Goal: Entertainment & Leisure: Consume media (video, audio)

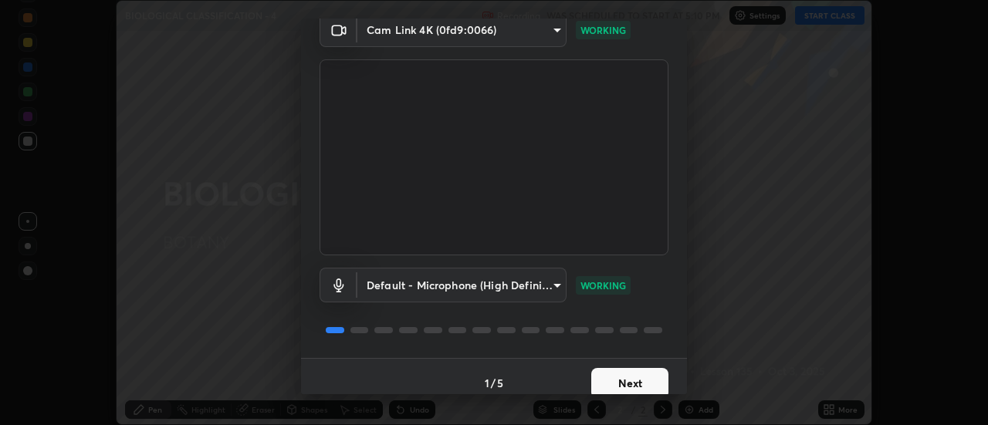
scroll to position [81, 0]
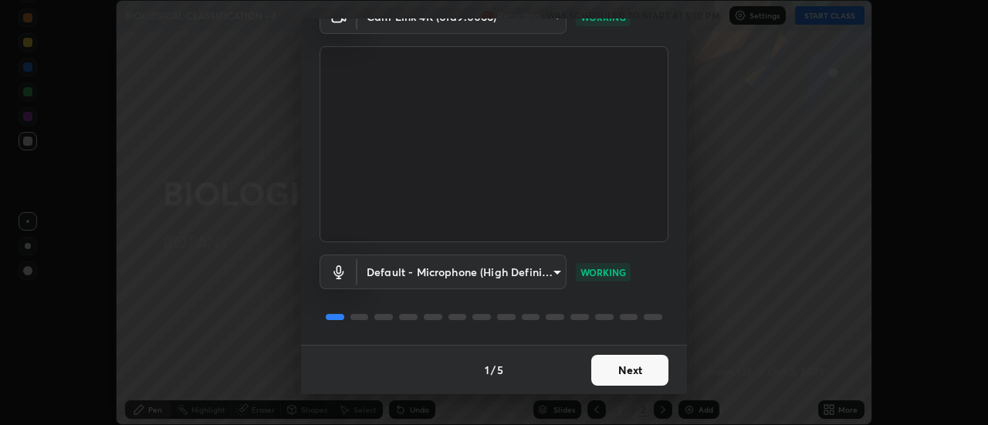
click at [636, 380] on button "Next" at bounding box center [629, 370] width 77 height 31
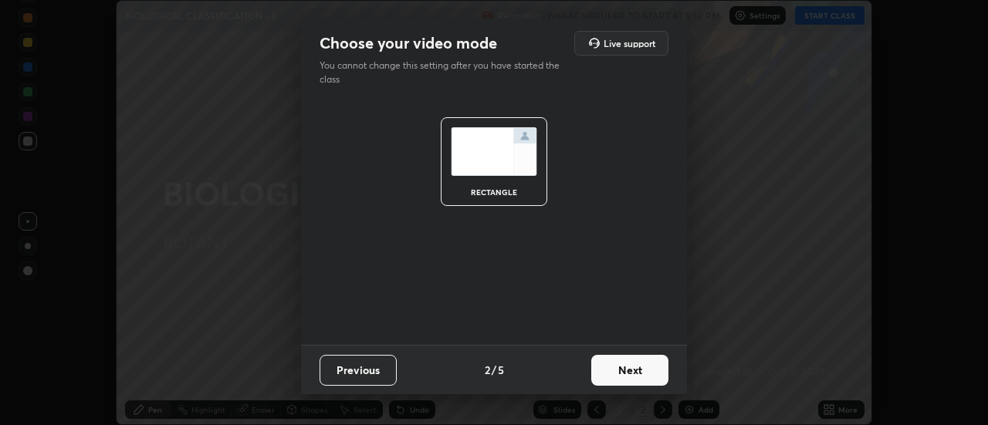
scroll to position [0, 0]
click at [634, 370] on button "Next" at bounding box center [629, 370] width 77 height 31
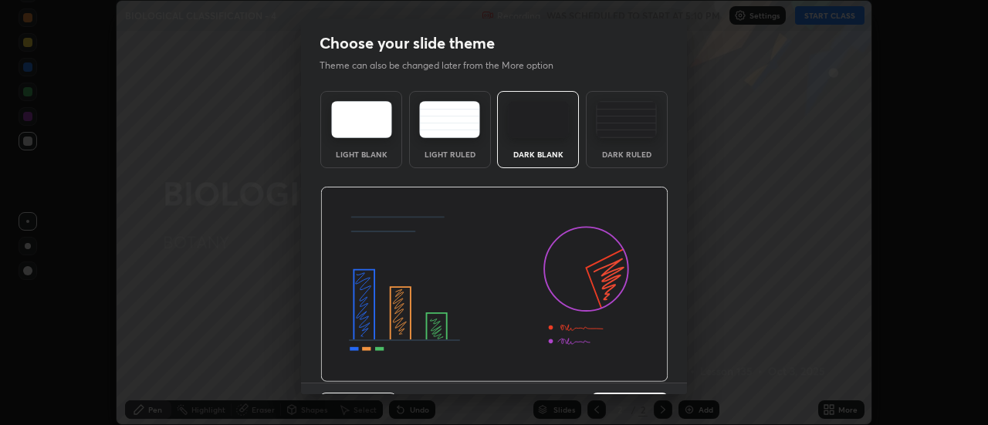
scroll to position [38, 0]
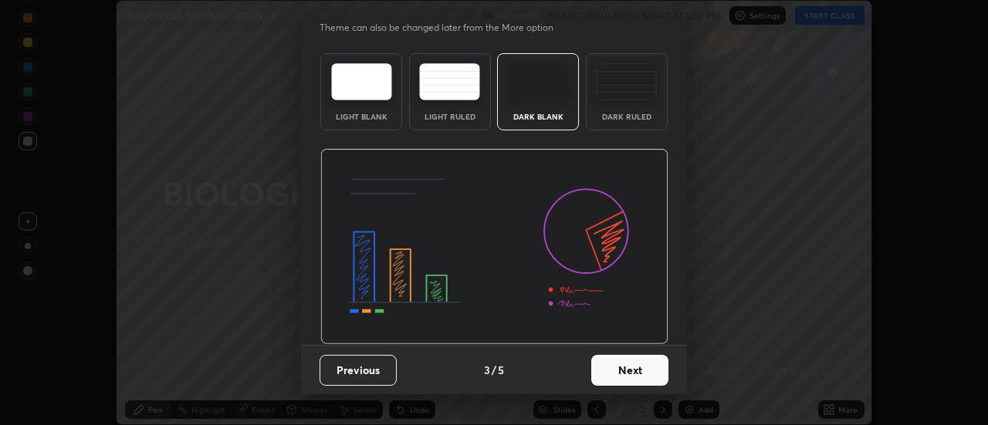
click at [639, 364] on button "Next" at bounding box center [629, 370] width 77 height 31
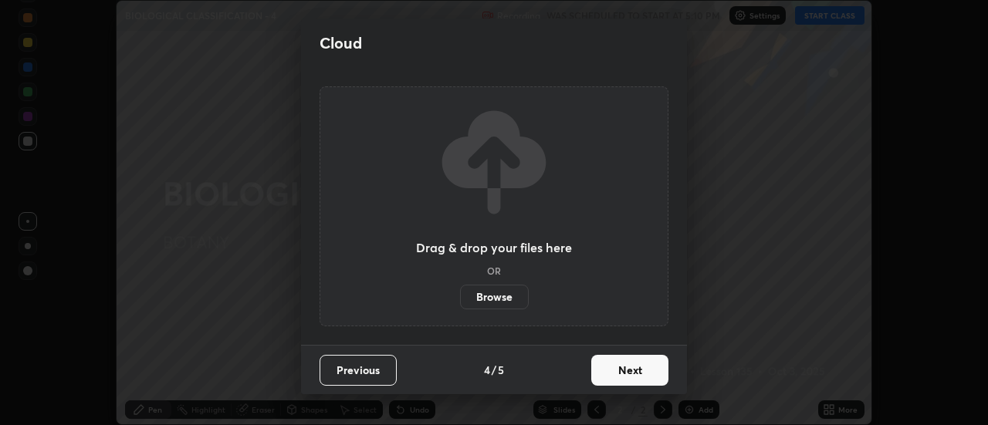
scroll to position [0, 0]
click at [632, 372] on button "Next" at bounding box center [629, 370] width 77 height 31
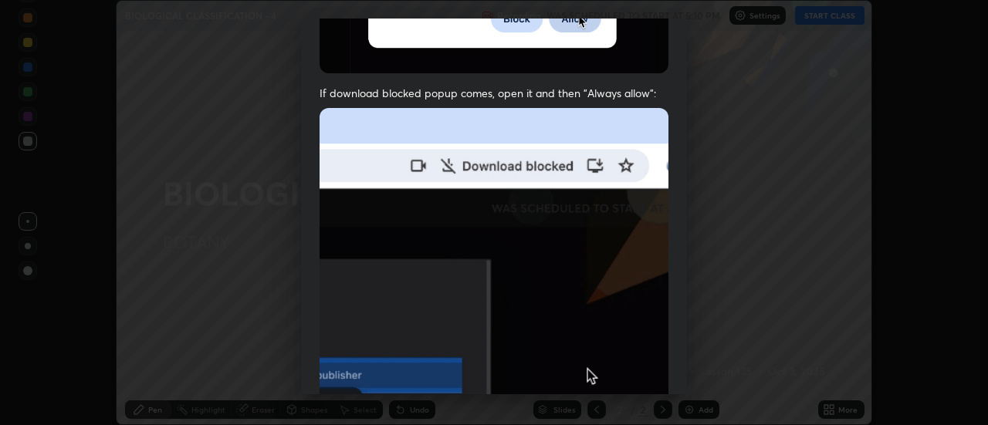
scroll to position [396, 0]
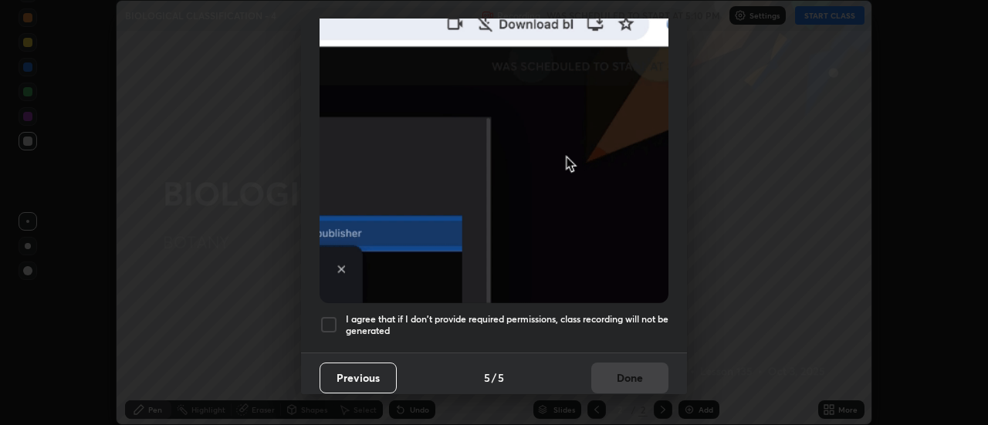
click at [377, 370] on button "Previous" at bounding box center [358, 378] width 77 height 31
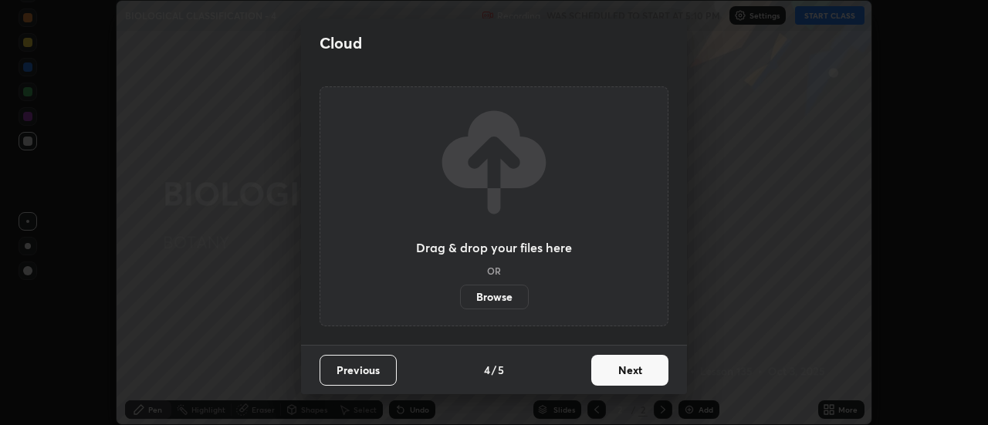
scroll to position [0, 0]
click at [377, 367] on button "Previous" at bounding box center [358, 370] width 77 height 31
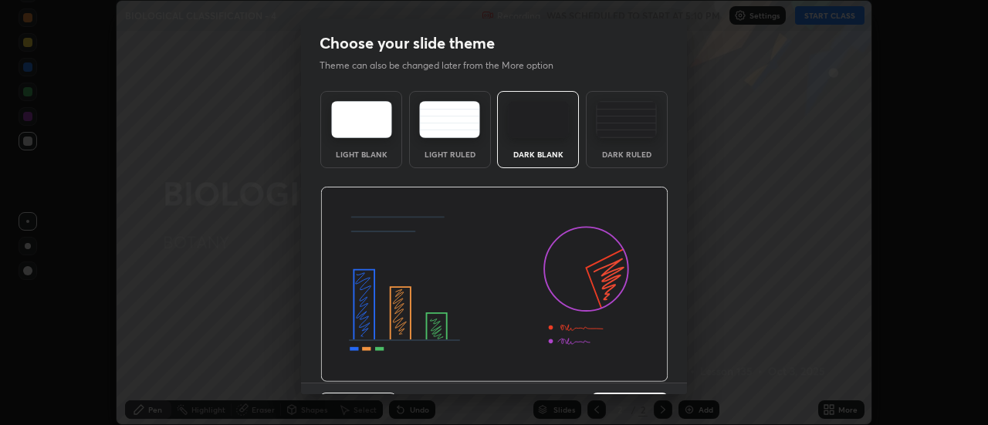
click at [618, 137] on img at bounding box center [626, 119] width 61 height 37
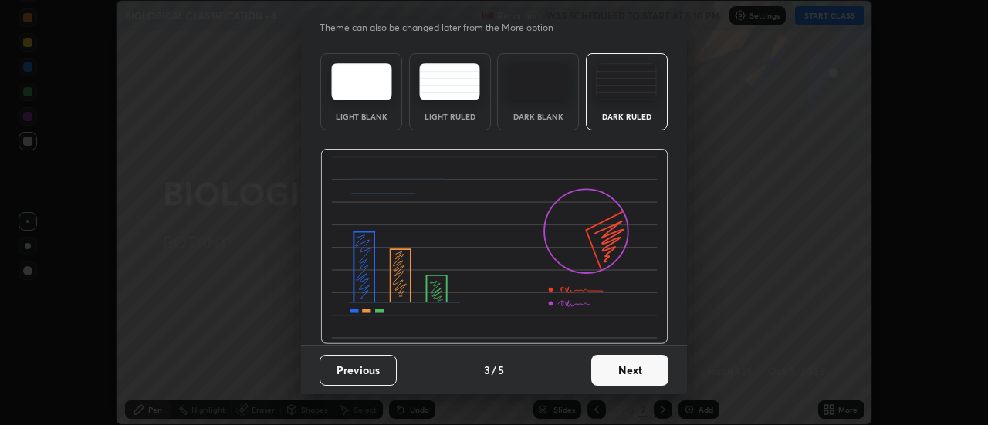
click at [636, 370] on button "Next" at bounding box center [629, 370] width 77 height 31
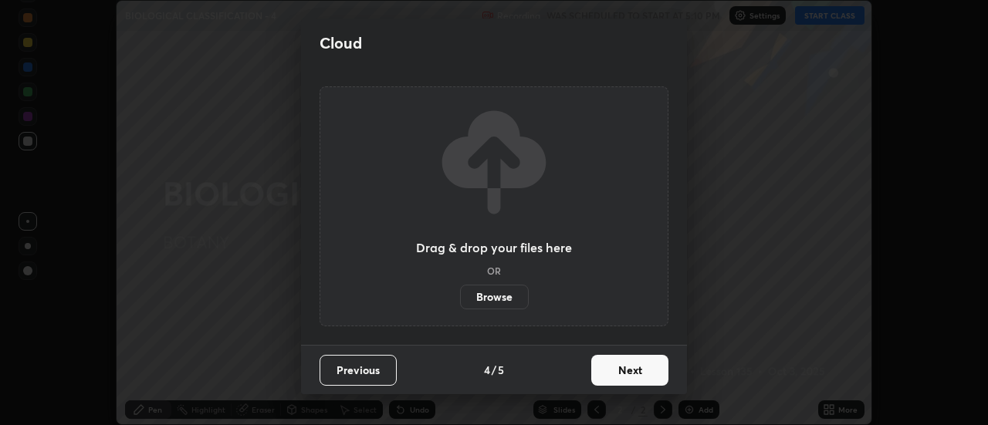
click at [645, 370] on button "Next" at bounding box center [629, 370] width 77 height 31
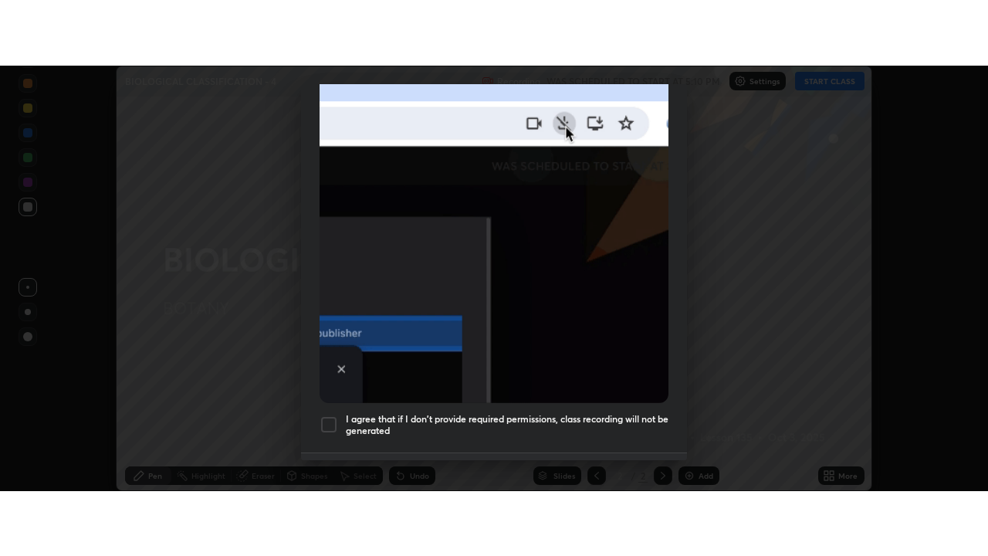
scroll to position [396, 0]
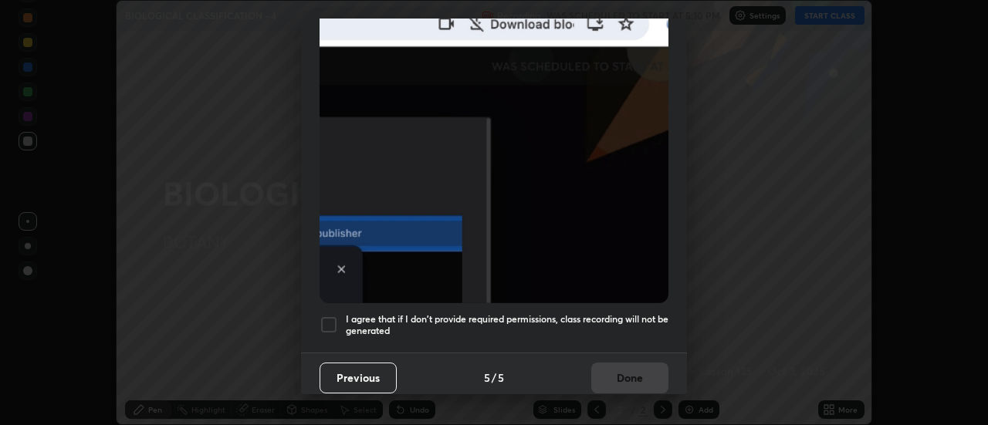
click at [323, 320] on div at bounding box center [329, 325] width 19 height 19
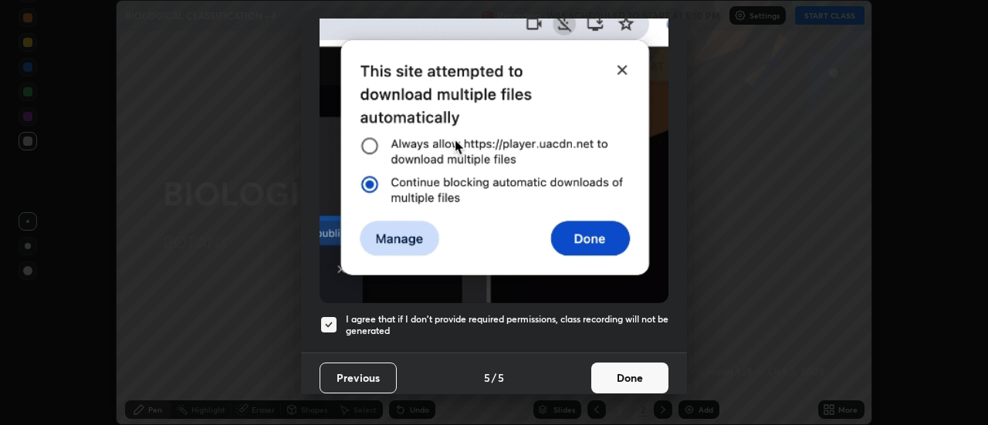
click at [633, 367] on button "Done" at bounding box center [629, 378] width 77 height 31
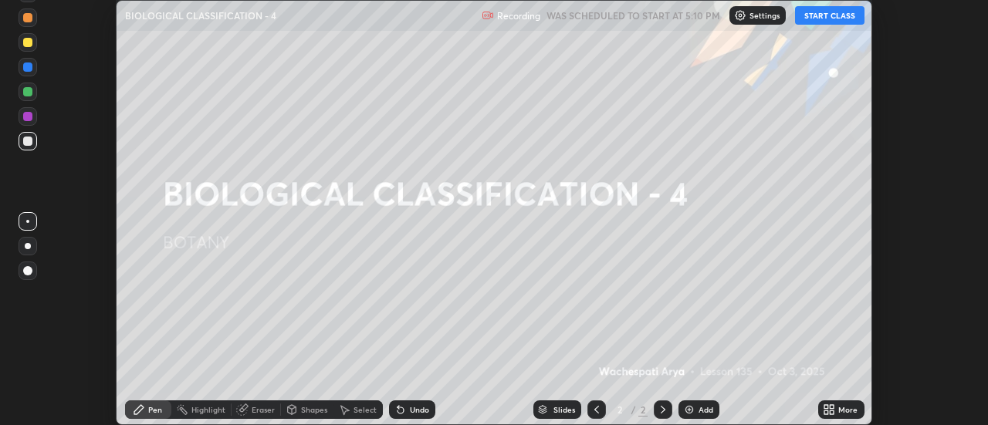
click at [834, 407] on icon at bounding box center [833, 407] width 4 height 4
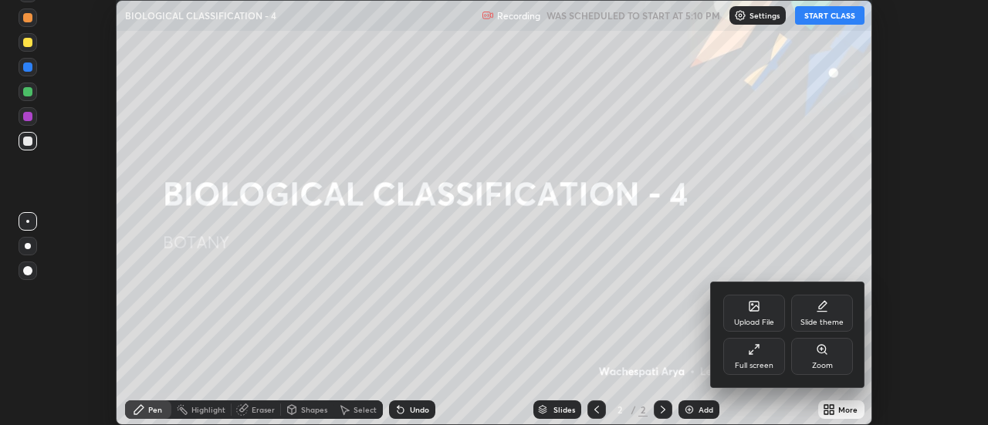
click at [752, 362] on div "Full screen" at bounding box center [754, 366] width 39 height 8
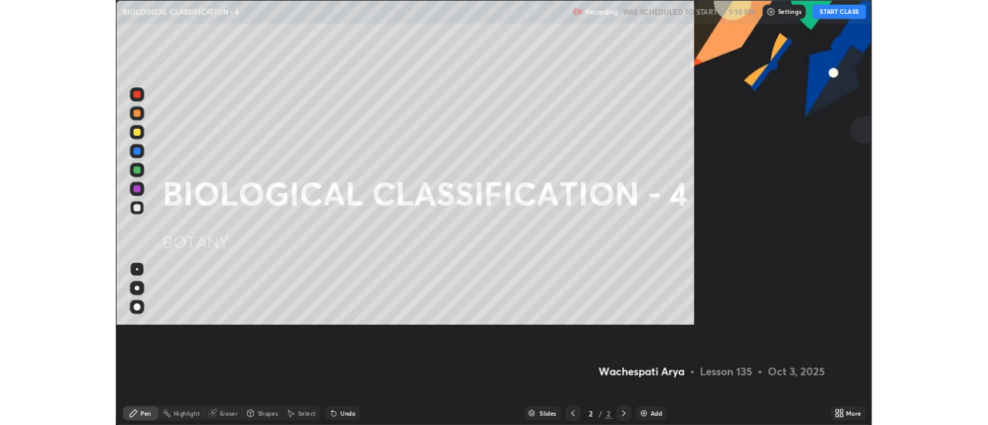
scroll to position [556, 988]
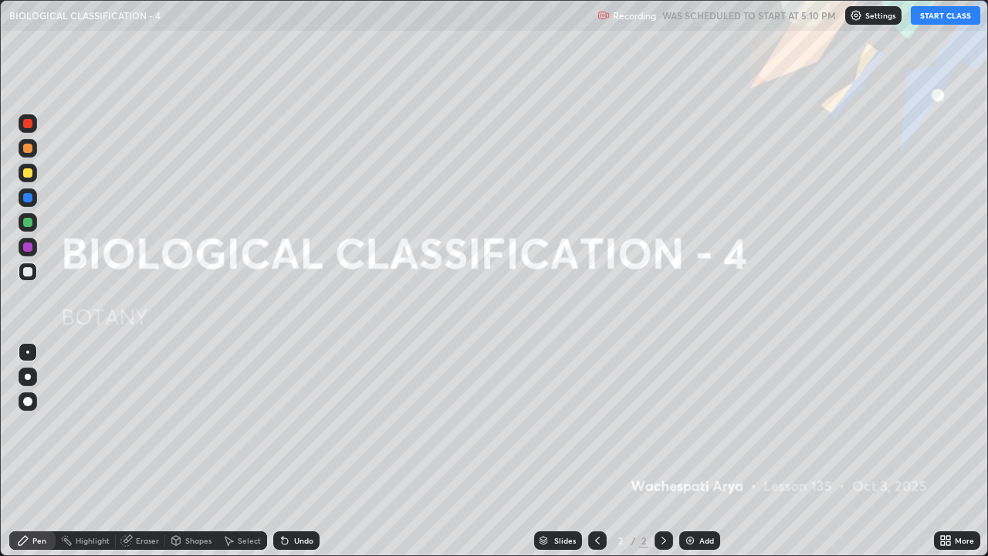
click at [942, 425] on icon at bounding box center [943, 543] width 4 height 4
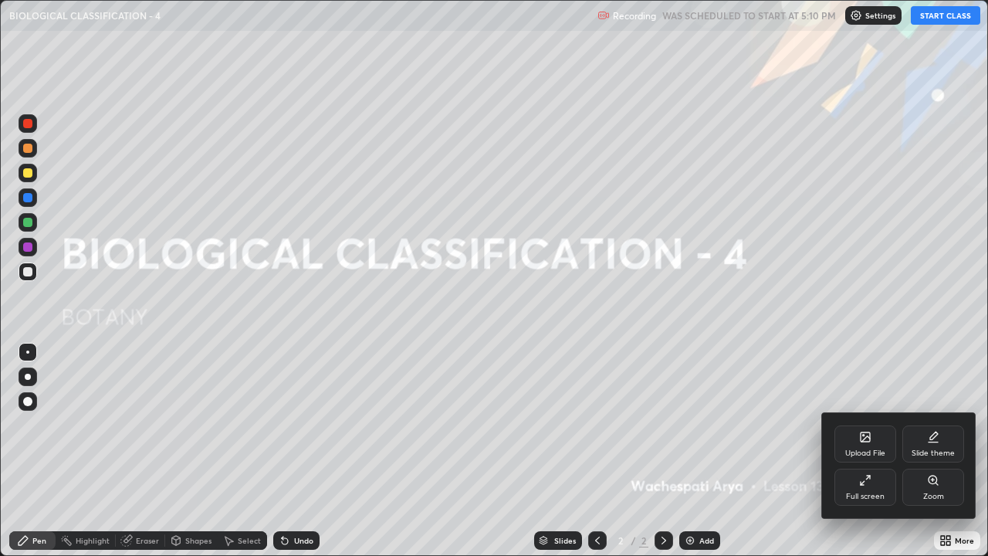
click at [872, 425] on div "Full screen" at bounding box center [865, 487] width 62 height 37
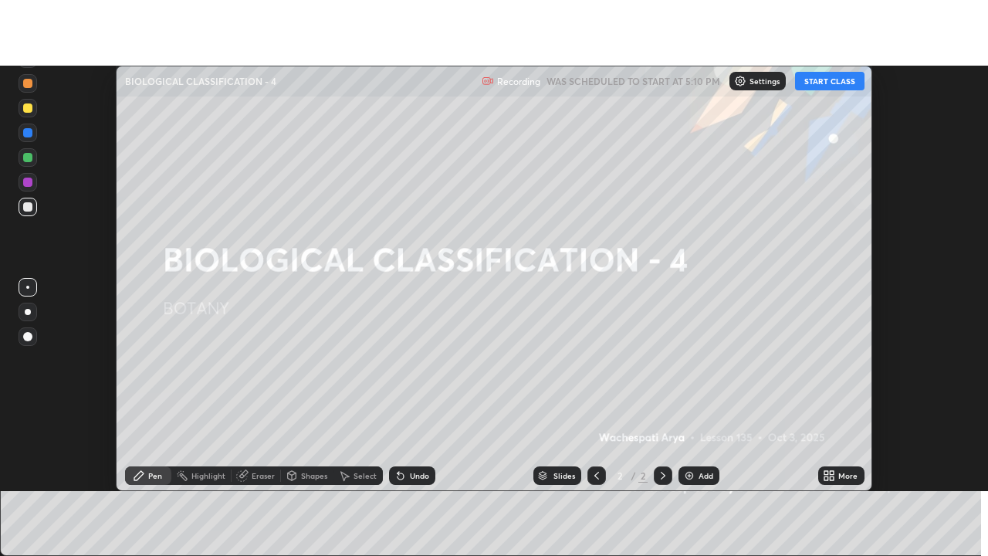
scroll to position [76763, 76200]
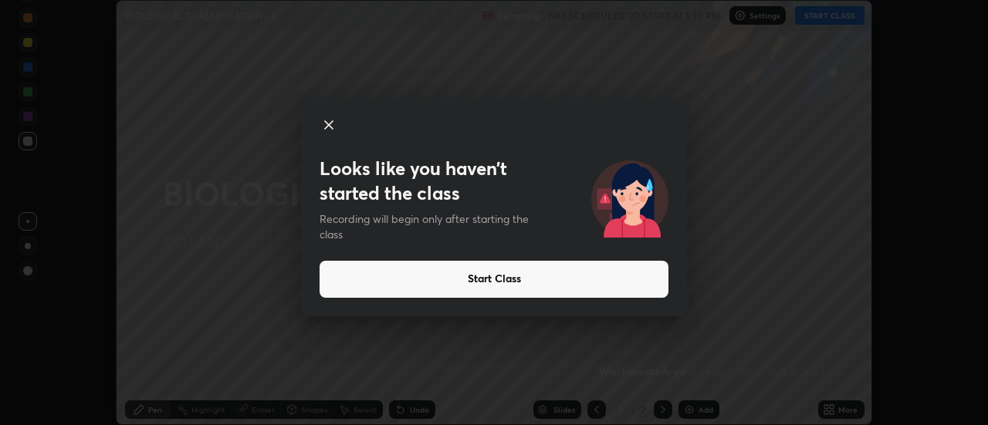
click at [561, 279] on button "Start Class" at bounding box center [494, 279] width 349 height 37
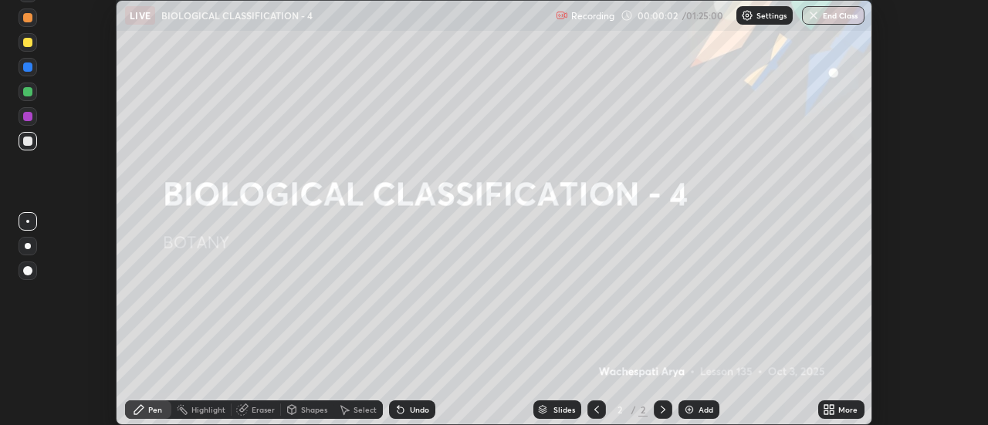
click at [840, 411] on div "More" at bounding box center [847, 410] width 19 height 8
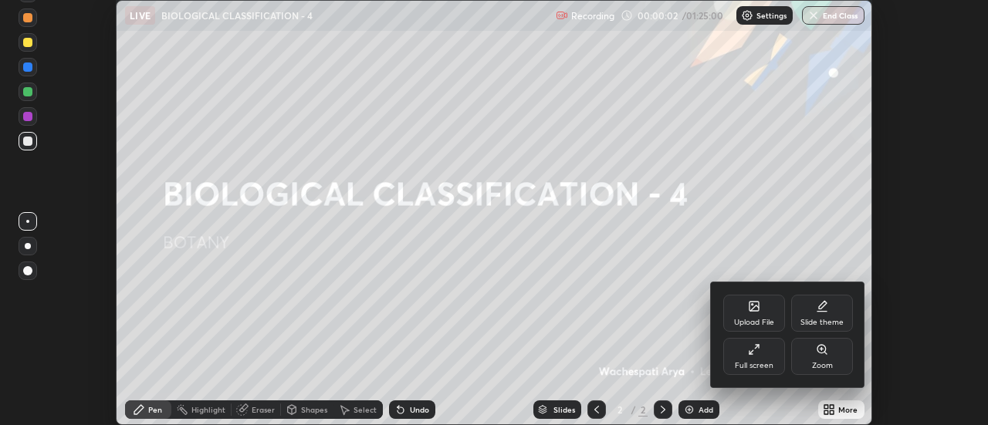
click at [773, 357] on div "Full screen" at bounding box center [754, 356] width 62 height 37
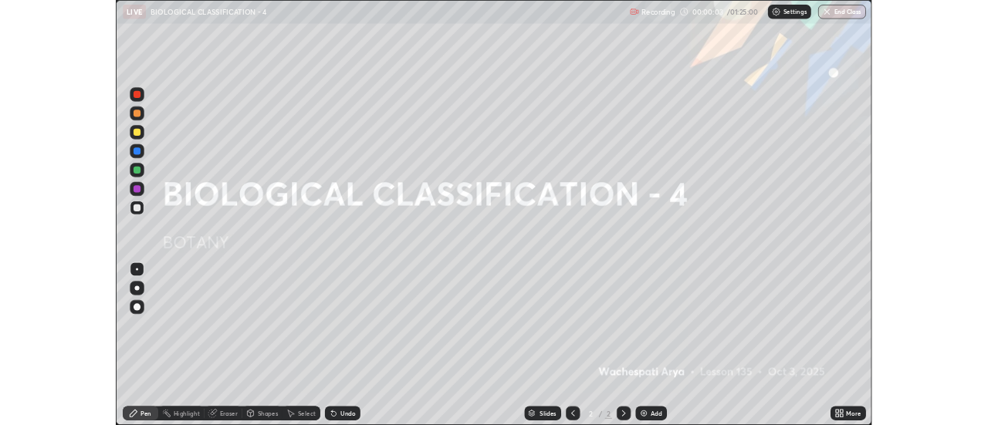
scroll to position [556, 988]
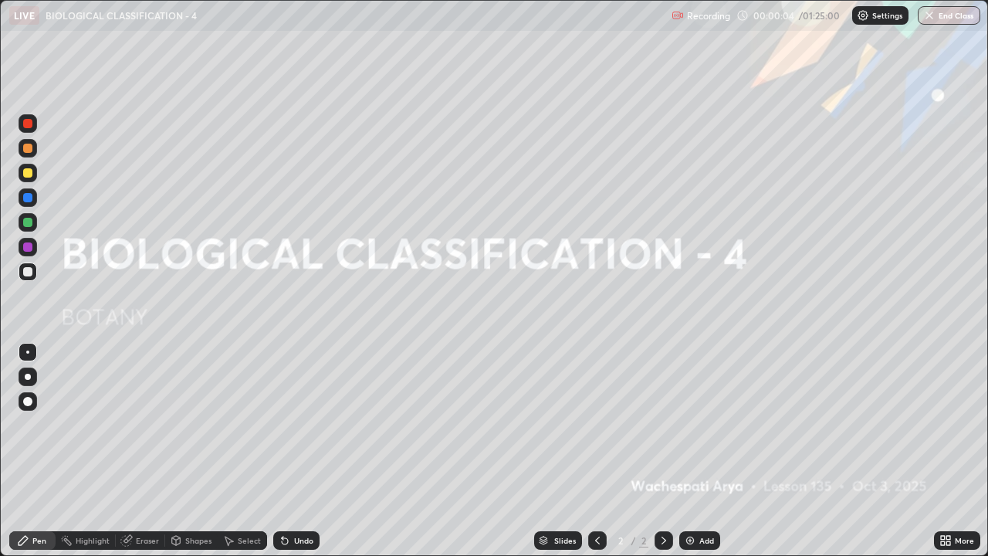
click at [713, 425] on div "Add" at bounding box center [699, 540] width 41 height 19
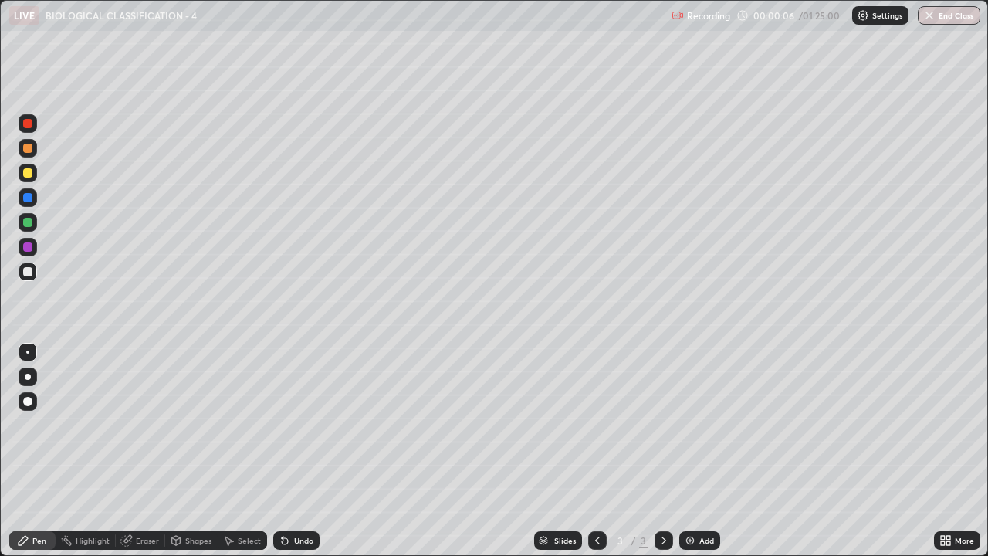
click at [32, 151] on div at bounding box center [28, 148] width 19 height 19
click at [28, 377] on div at bounding box center [28, 377] width 6 height 6
click at [22, 274] on div at bounding box center [28, 271] width 19 height 19
click at [29, 249] on div at bounding box center [27, 246] width 9 height 9
click at [32, 174] on div at bounding box center [27, 172] width 9 height 9
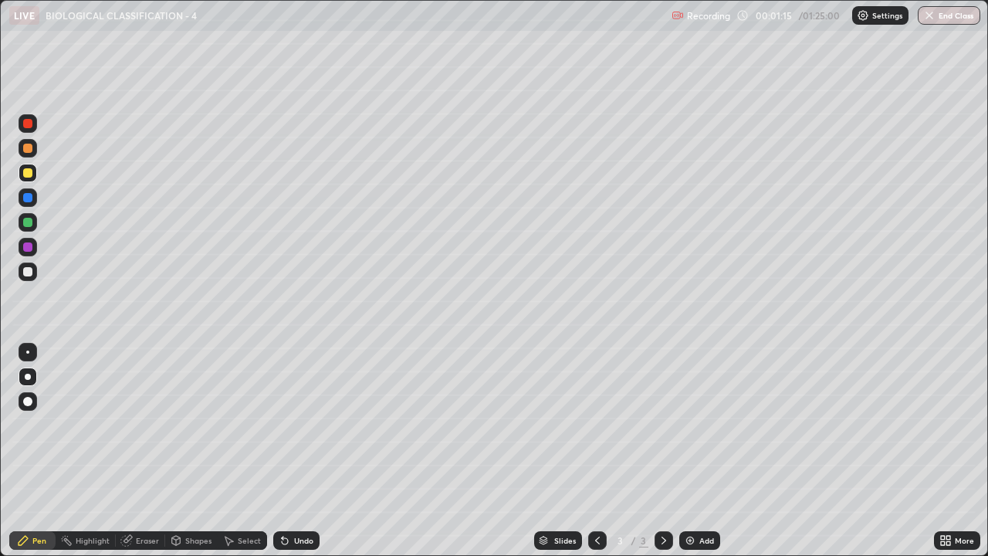
click at [28, 251] on div at bounding box center [27, 246] width 9 height 9
click at [26, 224] on div at bounding box center [27, 222] width 9 height 9
click at [25, 147] on div at bounding box center [27, 148] width 9 height 9
click at [25, 124] on div at bounding box center [27, 123] width 9 height 9
click at [28, 394] on div at bounding box center [28, 401] width 19 height 19
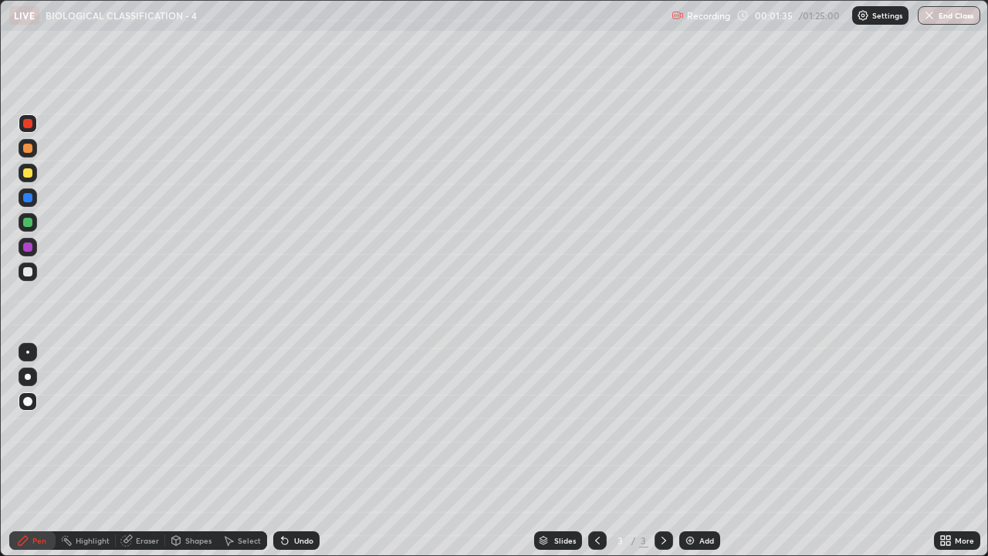
click at [26, 277] on div at bounding box center [28, 271] width 19 height 19
click at [27, 377] on div at bounding box center [28, 377] width 6 height 6
click at [28, 223] on div at bounding box center [27, 222] width 9 height 9
click at [29, 151] on div at bounding box center [27, 148] width 9 height 9
click at [31, 124] on div at bounding box center [27, 123] width 9 height 9
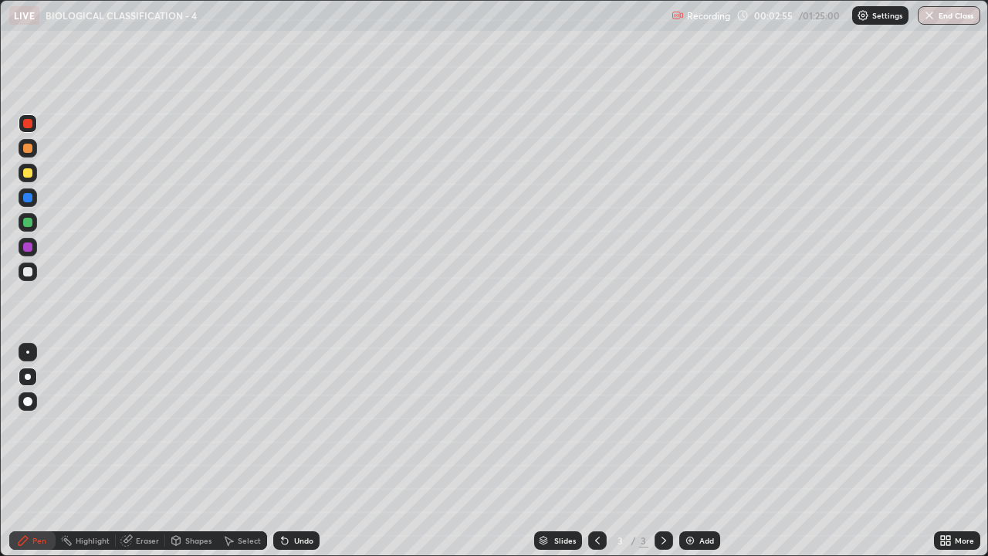
click at [21, 245] on div at bounding box center [28, 247] width 19 height 19
click at [704, 425] on div "Add" at bounding box center [706, 540] width 15 height 8
click at [28, 149] on div at bounding box center [27, 148] width 9 height 9
click at [24, 221] on div at bounding box center [27, 222] width 9 height 9
click at [28, 271] on div at bounding box center [27, 271] width 9 height 9
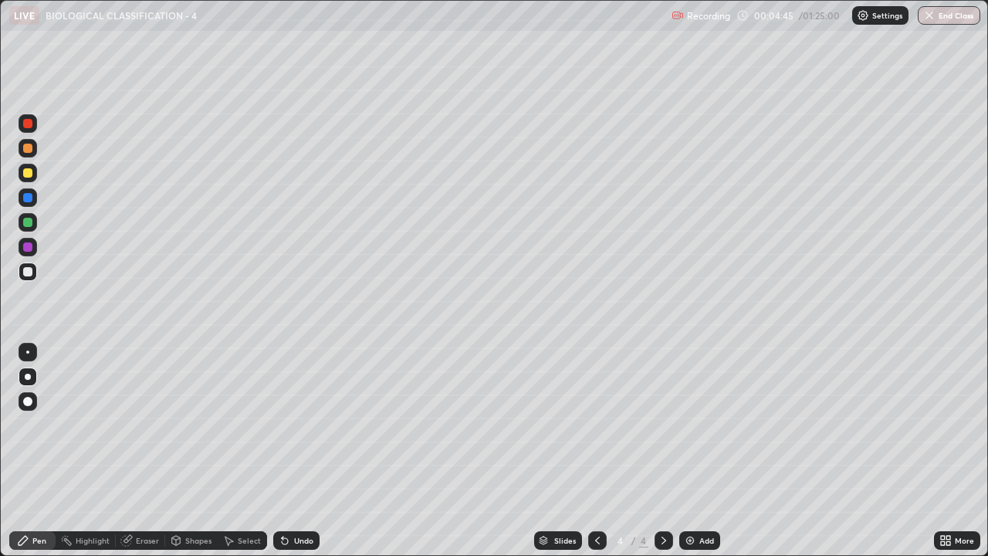
click at [34, 154] on div at bounding box center [28, 148] width 19 height 19
click at [300, 425] on div "Undo" at bounding box center [303, 540] width 19 height 8
click at [36, 272] on div at bounding box center [28, 271] width 19 height 19
click at [30, 121] on div at bounding box center [27, 123] width 9 height 9
click at [27, 276] on div at bounding box center [27, 271] width 9 height 9
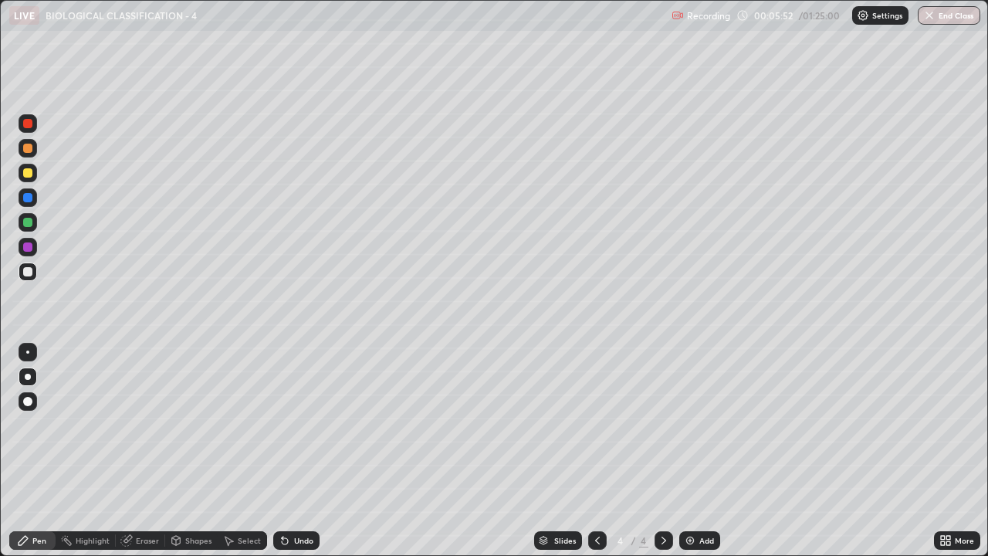
click at [250, 425] on div "Select" at bounding box center [249, 540] width 23 height 8
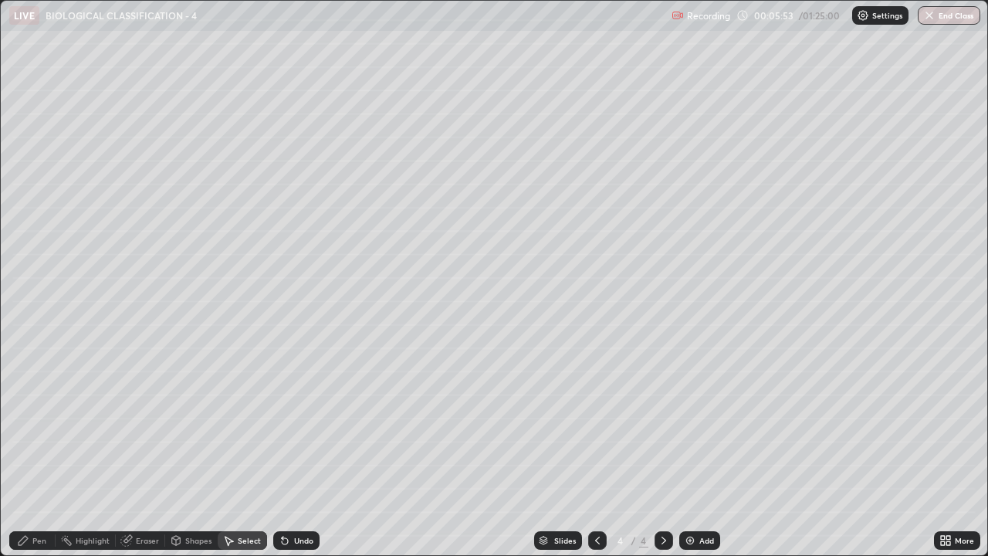
click at [152, 425] on div "Eraser" at bounding box center [147, 540] width 23 height 8
click at [43, 425] on div "Pen" at bounding box center [39, 540] width 14 height 8
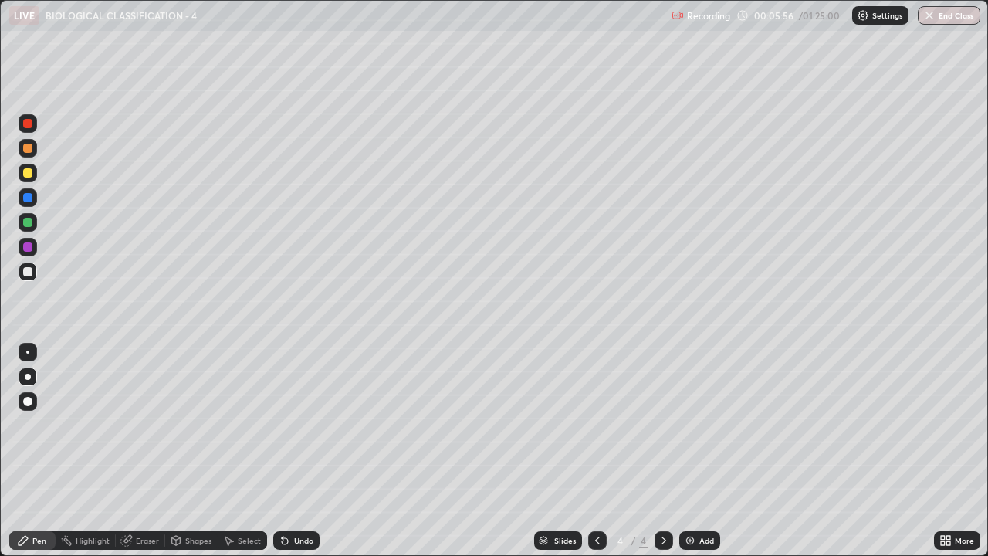
click at [33, 128] on div at bounding box center [28, 123] width 19 height 19
click at [29, 174] on div at bounding box center [27, 172] width 9 height 9
click at [29, 279] on div at bounding box center [28, 271] width 19 height 19
click at [29, 223] on div at bounding box center [27, 222] width 9 height 9
click at [34, 127] on div at bounding box center [28, 123] width 19 height 19
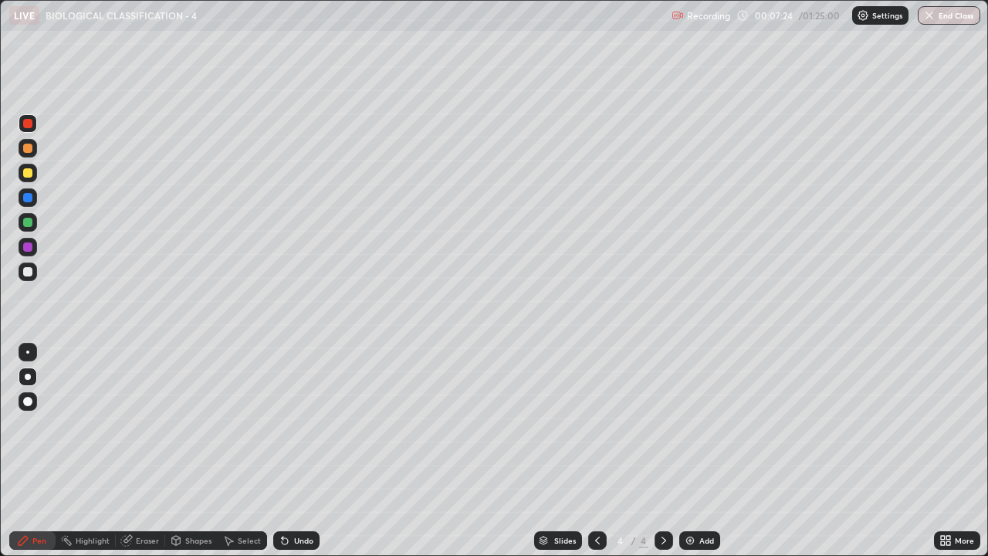
click at [27, 228] on div at bounding box center [28, 222] width 19 height 19
click at [35, 247] on div at bounding box center [28, 247] width 19 height 19
click at [950, 425] on icon at bounding box center [948, 538] width 4 height 4
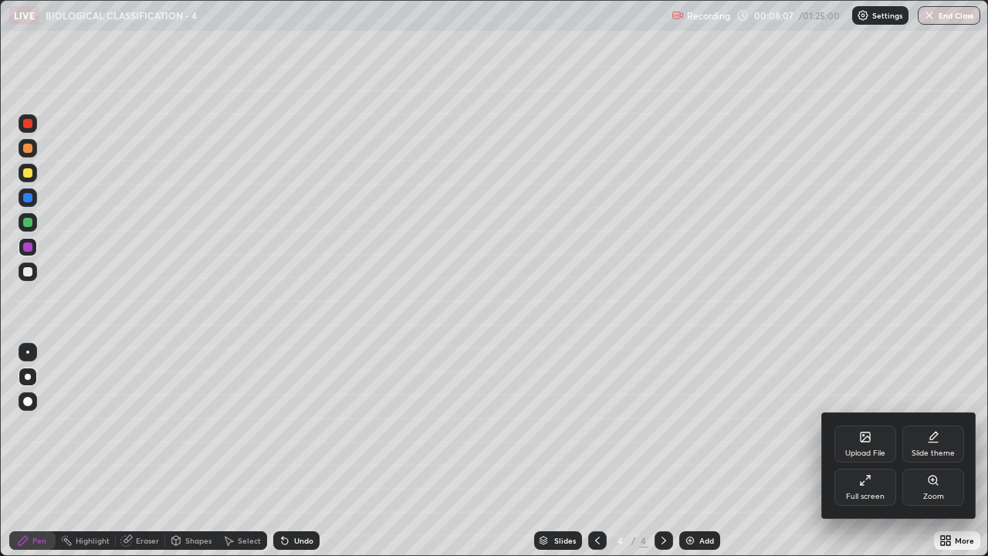
click at [876, 425] on div "Full screen" at bounding box center [865, 496] width 39 height 8
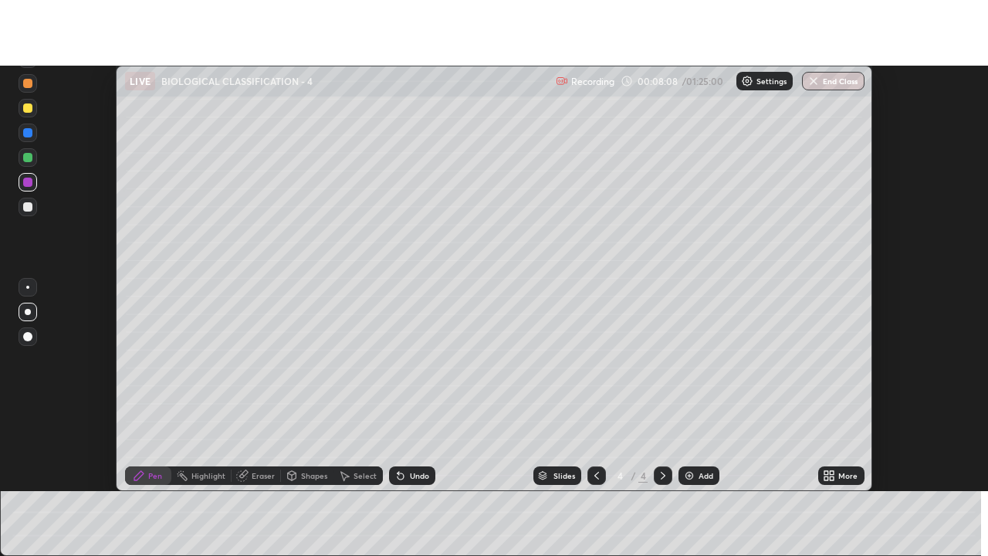
scroll to position [76763, 76200]
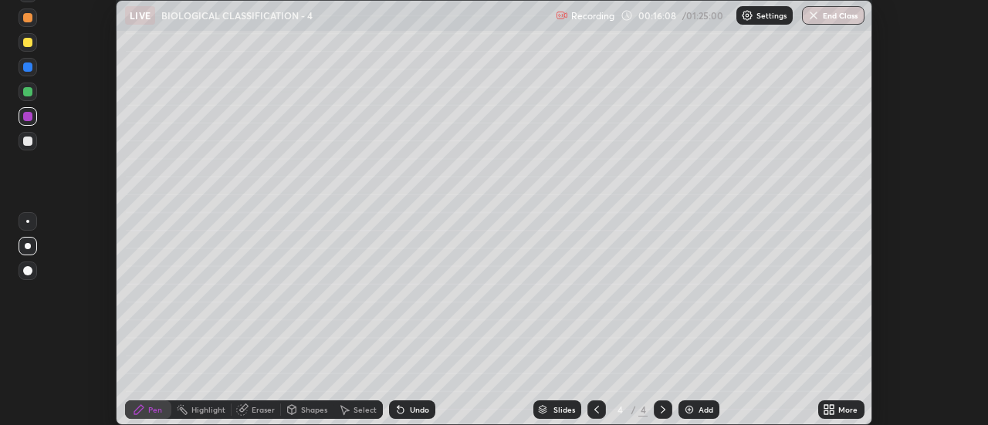
click at [832, 412] on icon at bounding box center [833, 413] width 4 height 4
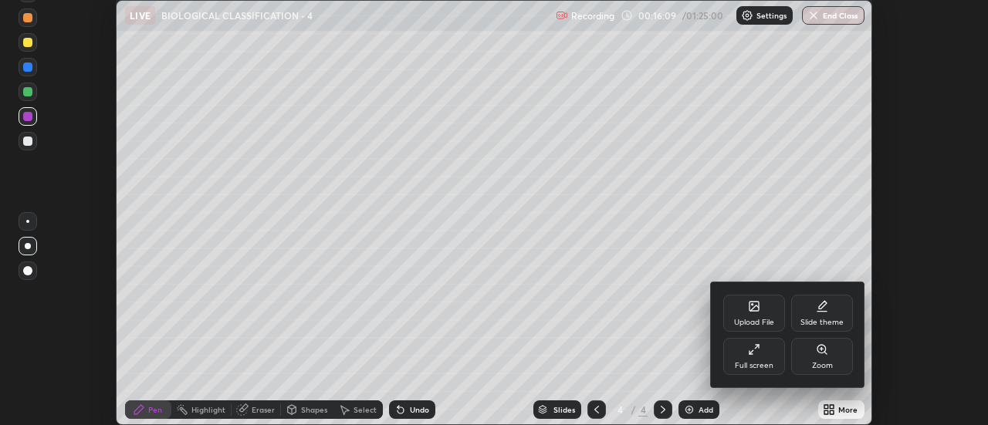
click at [760, 354] on div "Full screen" at bounding box center [754, 356] width 62 height 37
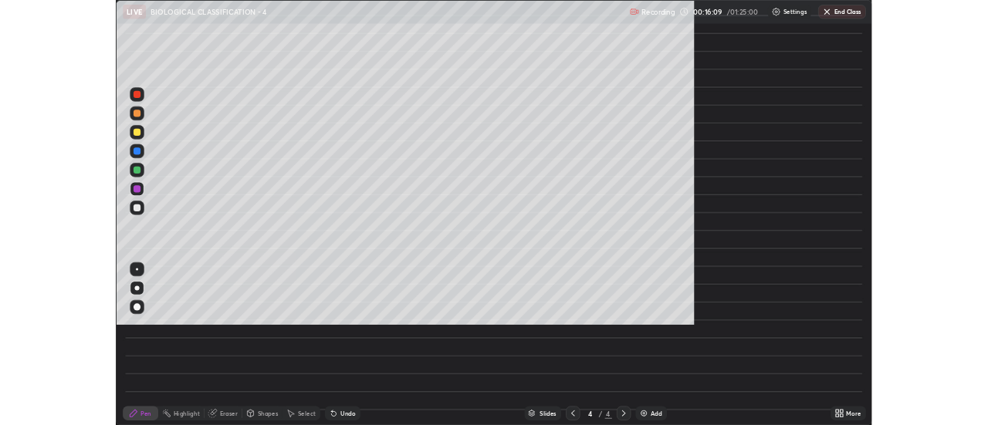
scroll to position [556, 988]
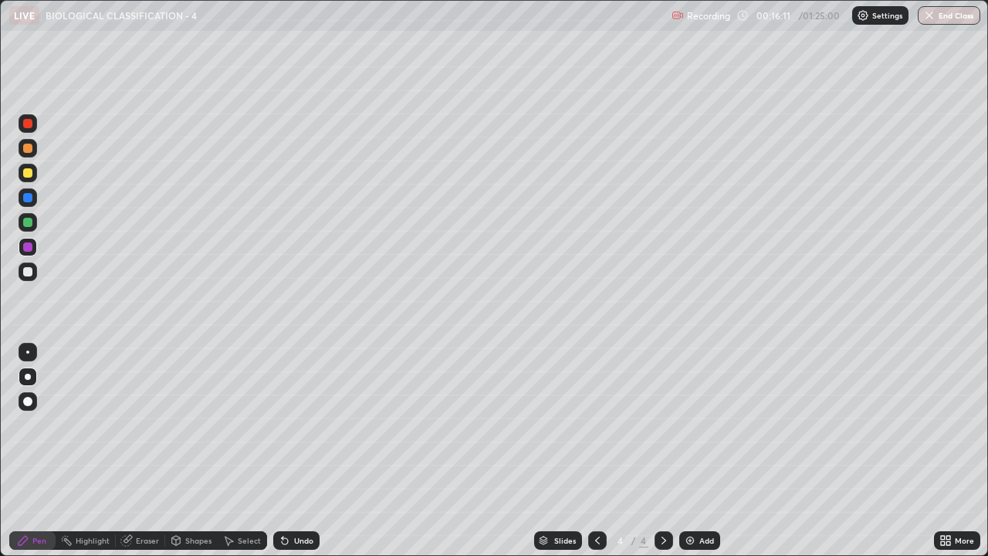
click at [699, 425] on div "Add" at bounding box center [706, 540] width 15 height 8
click at [27, 147] on div at bounding box center [27, 148] width 9 height 9
click at [28, 224] on div at bounding box center [27, 222] width 9 height 9
click at [29, 151] on div at bounding box center [27, 148] width 9 height 9
click at [26, 224] on div at bounding box center [27, 222] width 9 height 9
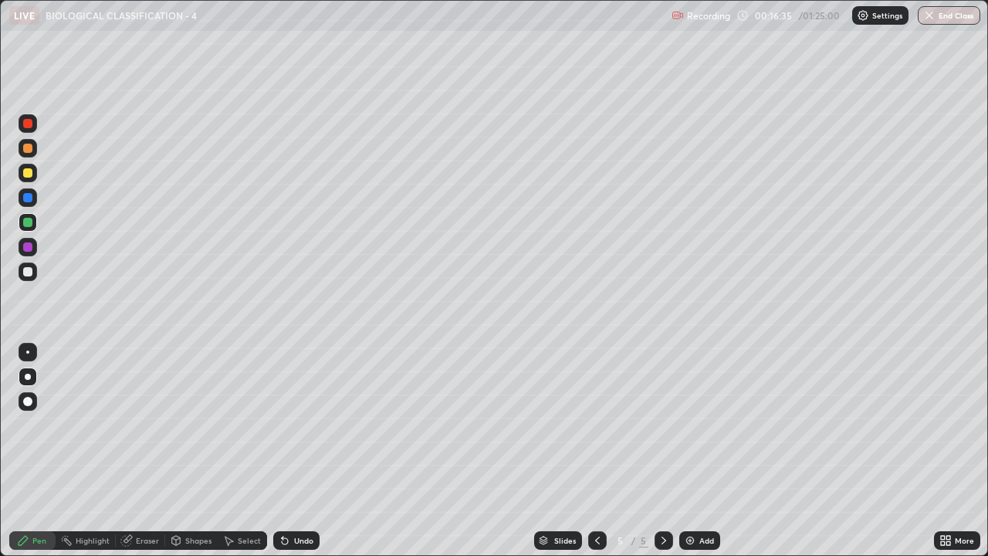
click at [25, 269] on div at bounding box center [27, 271] width 9 height 9
click at [596, 425] on icon at bounding box center [597, 540] width 12 height 12
click at [597, 425] on icon at bounding box center [597, 540] width 12 height 12
click at [662, 425] on icon at bounding box center [664, 540] width 12 height 12
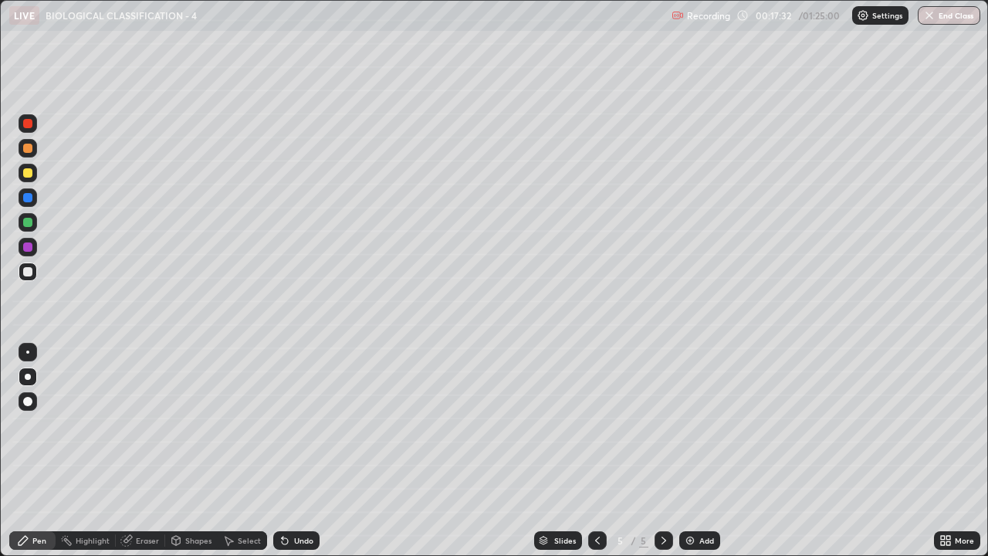
click at [27, 223] on div at bounding box center [27, 222] width 9 height 9
click at [28, 271] on div at bounding box center [27, 271] width 9 height 9
click at [31, 174] on div at bounding box center [27, 172] width 9 height 9
click at [25, 223] on div at bounding box center [27, 222] width 9 height 9
click at [956, 425] on div "More" at bounding box center [964, 540] width 19 height 8
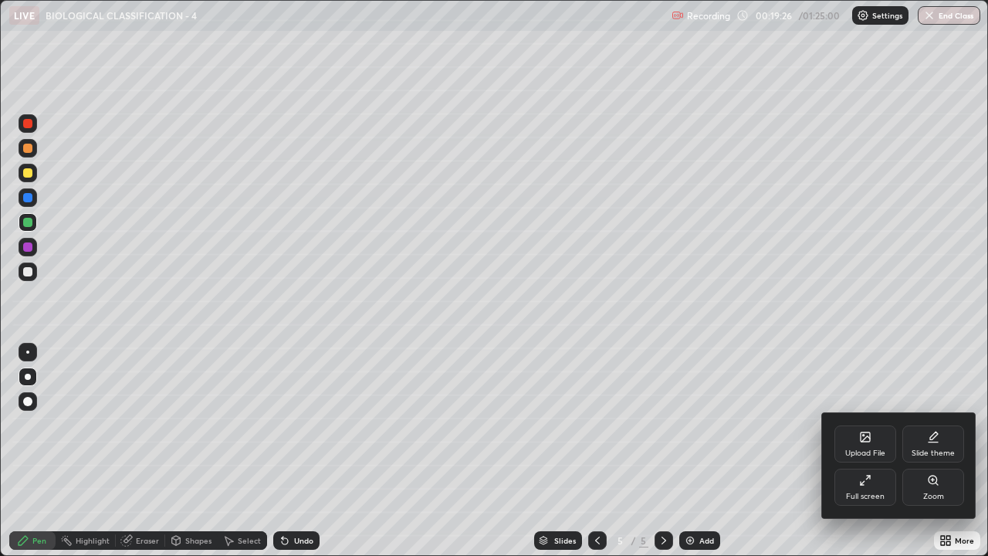
click at [866, 425] on div "Full screen" at bounding box center [865, 487] width 62 height 37
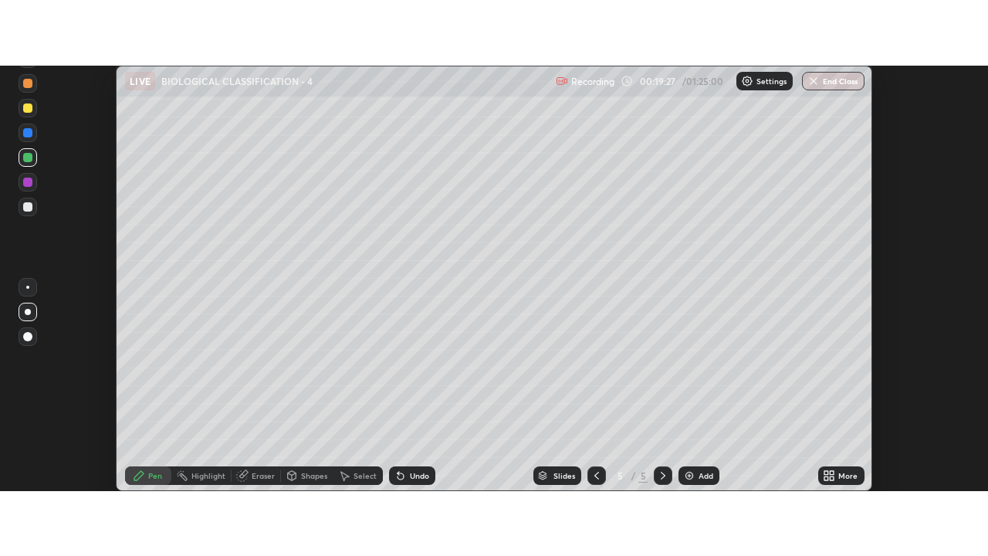
scroll to position [76763, 76200]
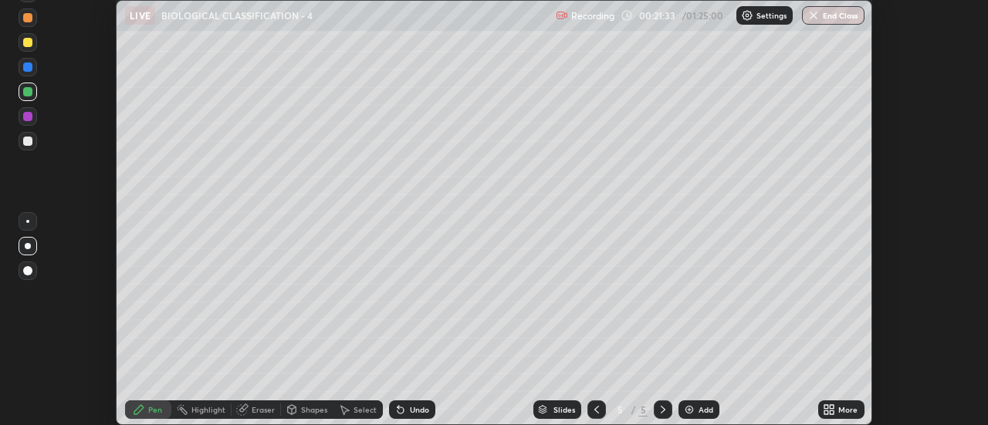
click at [834, 408] on icon at bounding box center [833, 407] width 4 height 4
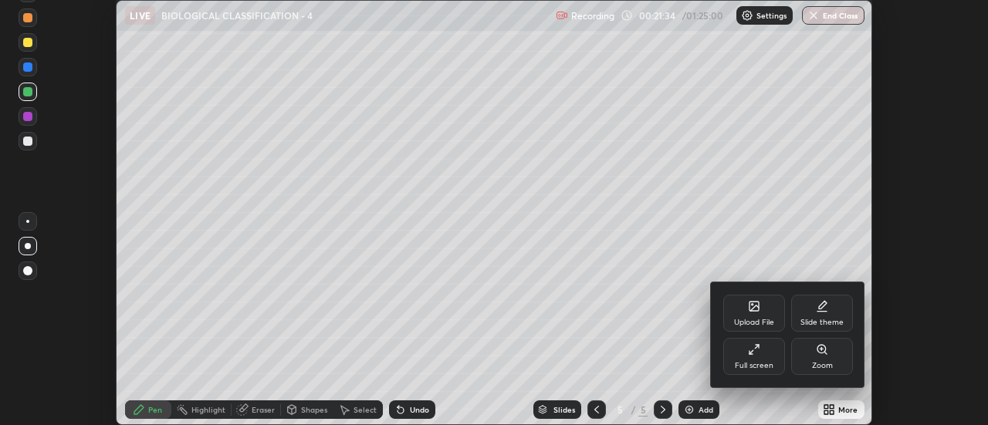
click at [751, 357] on div "Full screen" at bounding box center [754, 356] width 62 height 37
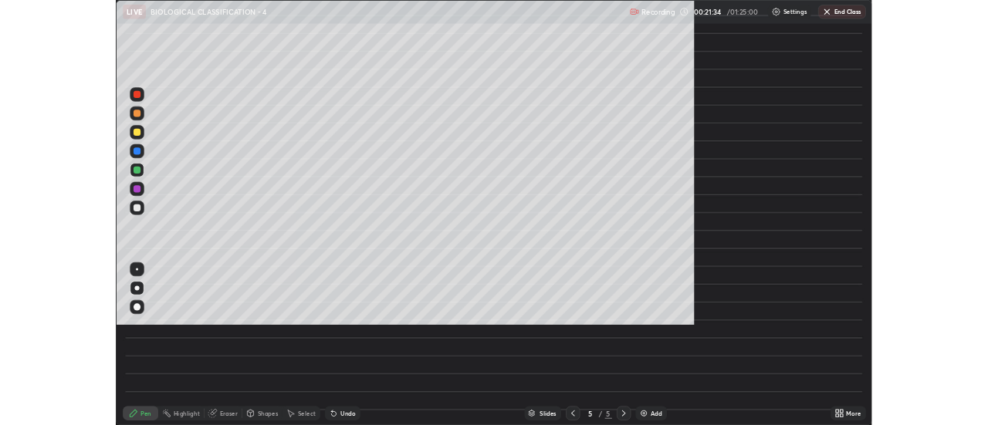
scroll to position [556, 988]
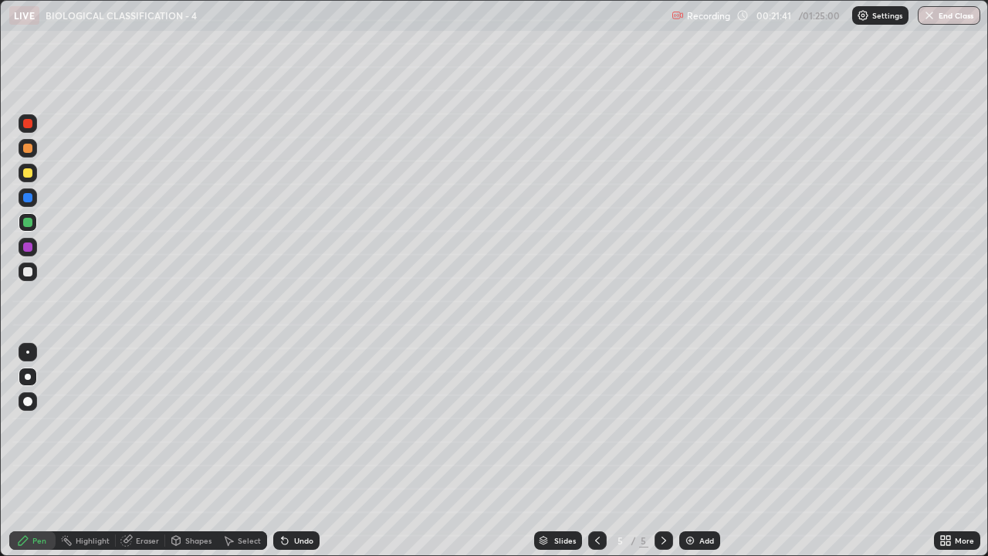
click at [715, 425] on div "Add" at bounding box center [699, 540] width 41 height 19
click at [296, 425] on div "Undo" at bounding box center [303, 540] width 19 height 8
click at [29, 272] on div at bounding box center [27, 271] width 9 height 9
click at [28, 276] on div at bounding box center [27, 271] width 9 height 9
click at [29, 146] on div at bounding box center [27, 148] width 9 height 9
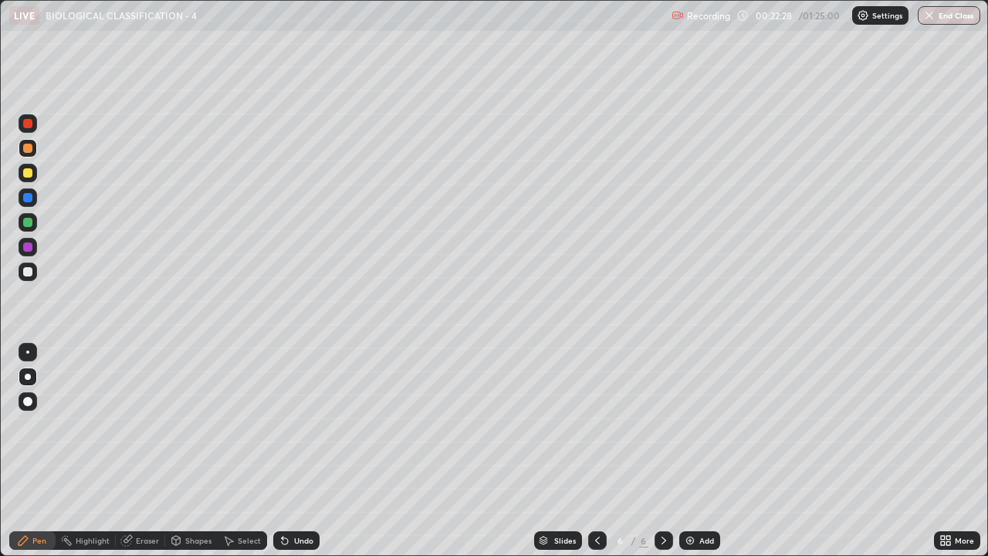
click at [306, 425] on div "Undo" at bounding box center [303, 540] width 19 height 8
click at [28, 275] on div at bounding box center [27, 271] width 9 height 9
click at [28, 223] on div at bounding box center [27, 222] width 9 height 9
click at [303, 425] on div "Undo" at bounding box center [303, 540] width 19 height 8
click at [29, 274] on div at bounding box center [27, 271] width 9 height 9
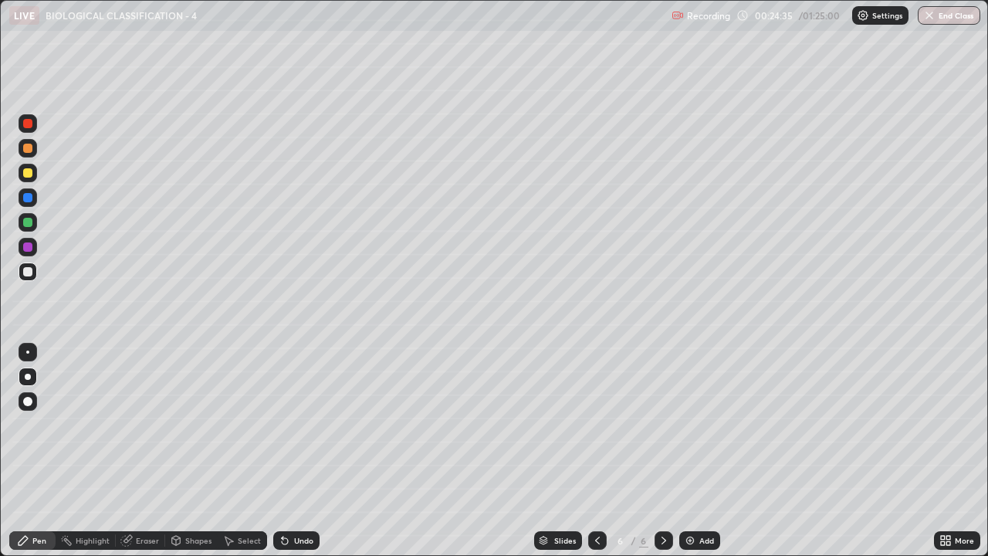
click at [294, 425] on div "Undo" at bounding box center [303, 540] width 19 height 8
click at [27, 168] on div at bounding box center [27, 172] width 9 height 9
click at [26, 401] on div at bounding box center [27, 401] width 9 height 9
click at [303, 425] on div "Undo" at bounding box center [303, 540] width 19 height 8
click at [31, 273] on div at bounding box center [27, 271] width 9 height 9
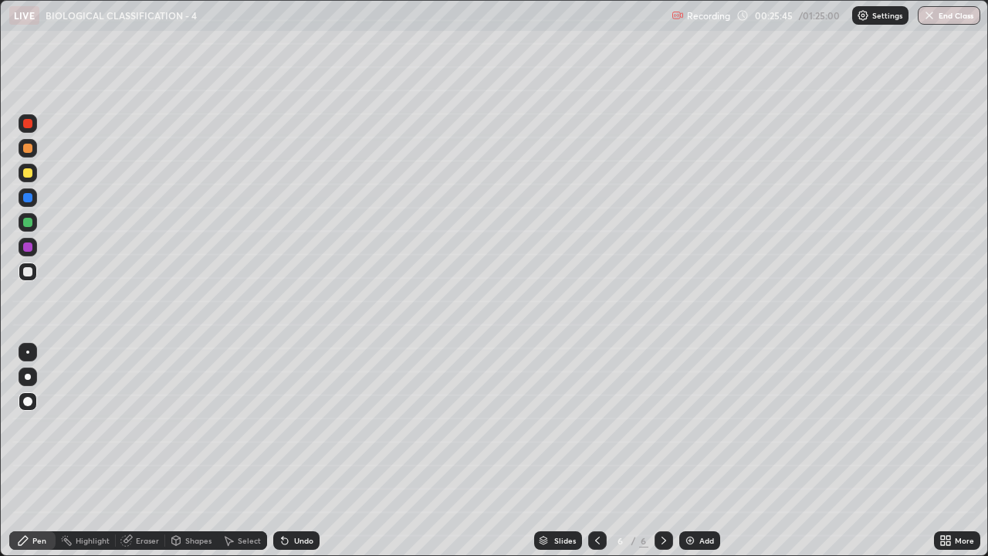
click at [249, 425] on div "Select" at bounding box center [249, 540] width 23 height 8
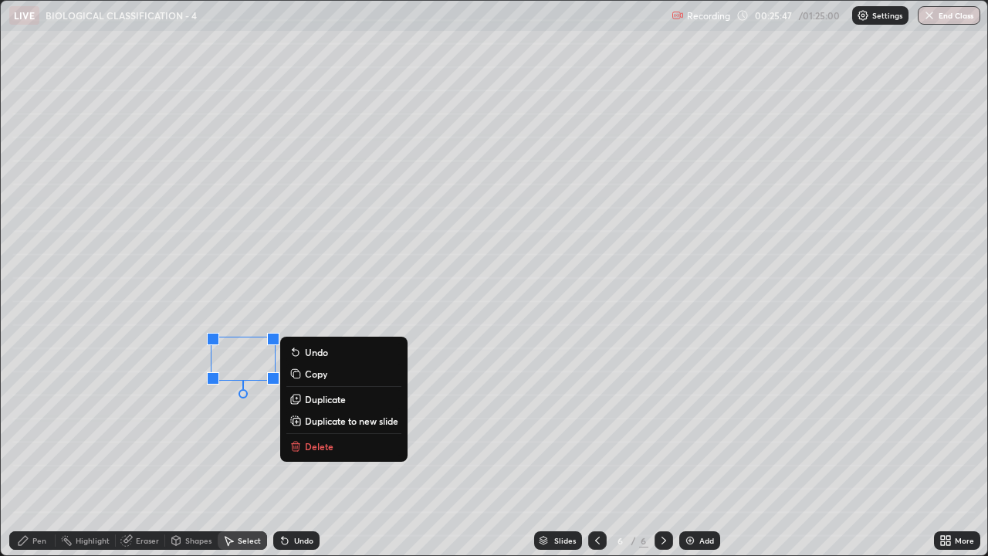
click at [332, 401] on p "Duplicate" at bounding box center [325, 399] width 41 height 12
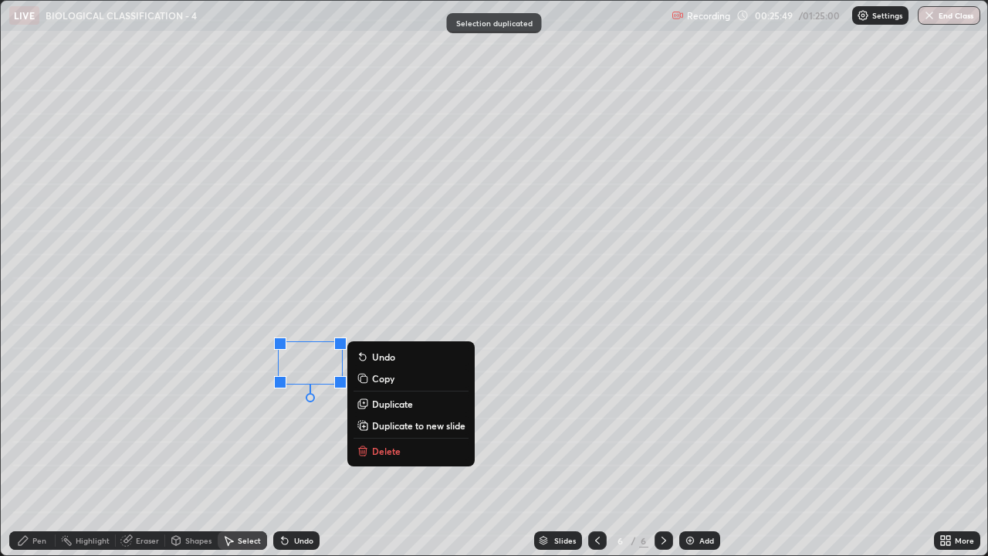
click at [385, 406] on p "Duplicate" at bounding box center [392, 404] width 41 height 12
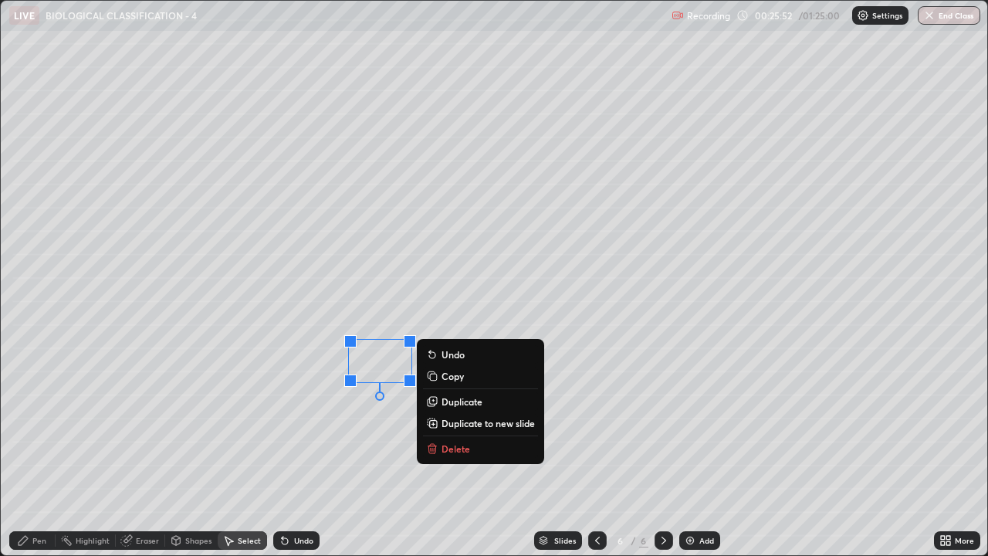
click at [453, 403] on p "Duplicate" at bounding box center [462, 401] width 41 height 12
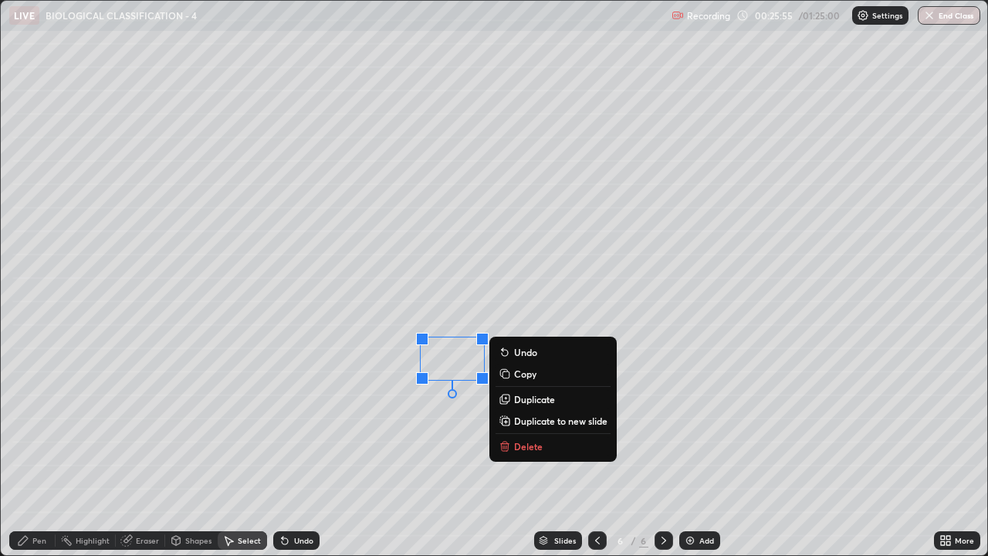
click at [535, 399] on p "Duplicate" at bounding box center [534, 399] width 41 height 12
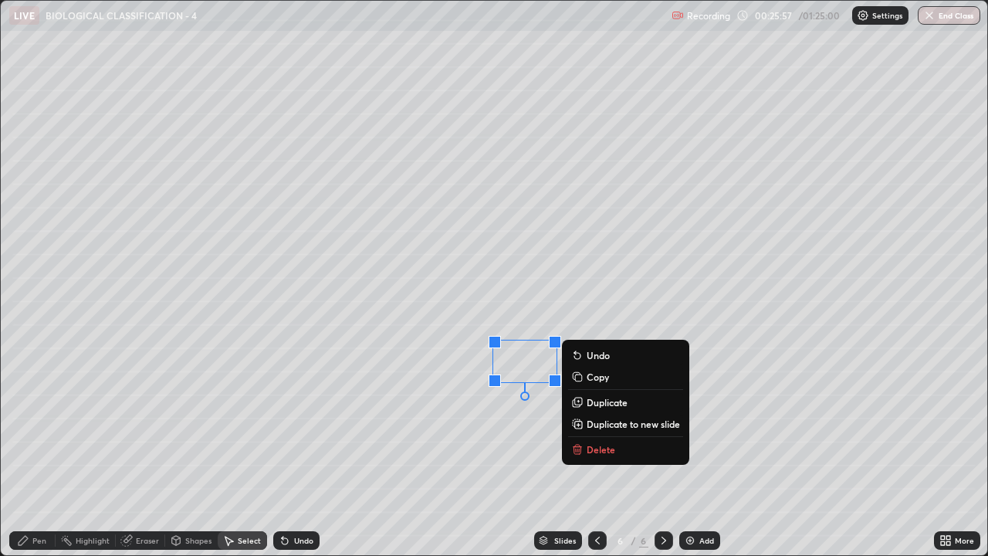
click at [445, 425] on div "0 ° Undo Copy Duplicate Duplicate to new slide Delete" at bounding box center [494, 278] width 986 height 554
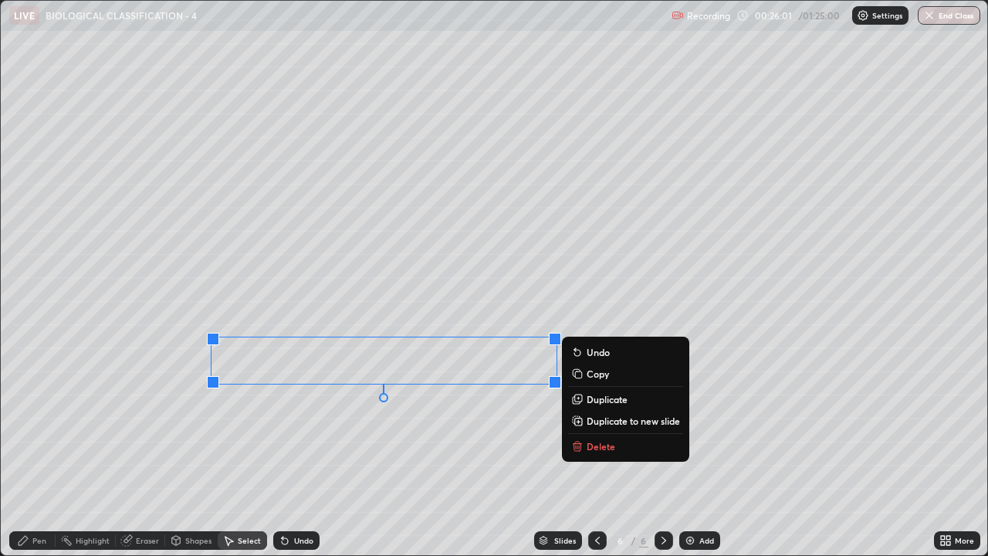
click at [601, 404] on p "Duplicate" at bounding box center [607, 399] width 41 height 12
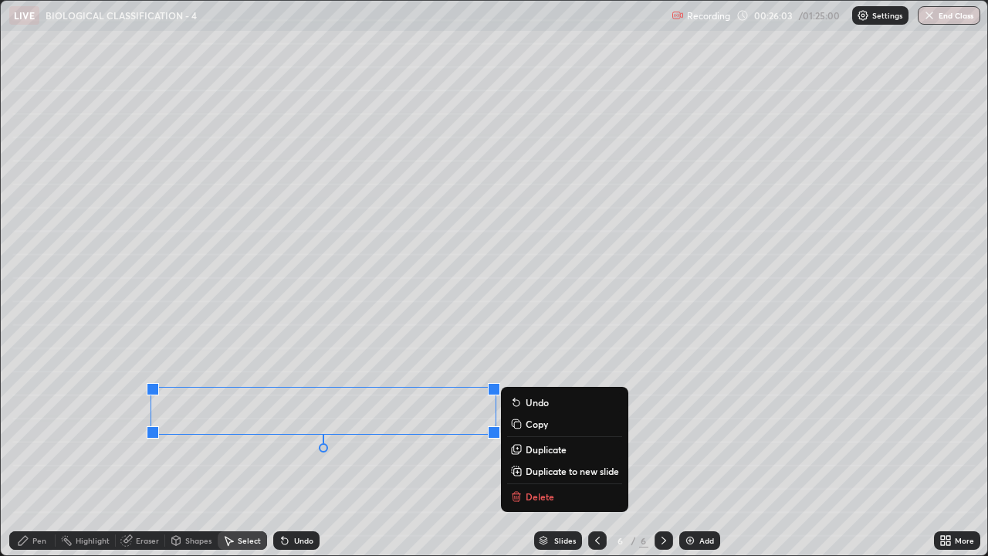
click at [531, 425] on p "Duplicate" at bounding box center [546, 449] width 41 height 12
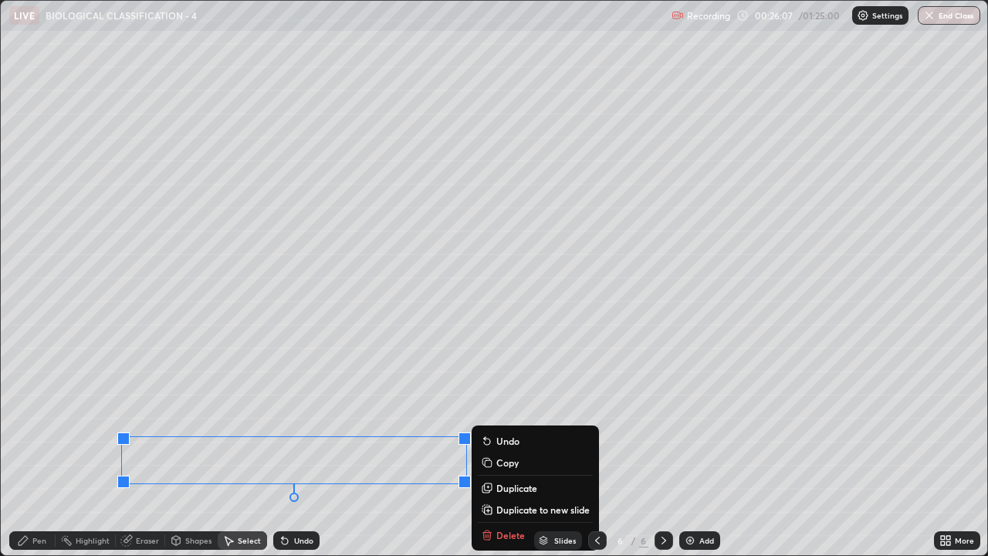
click at [509, 425] on p "Duplicate" at bounding box center [516, 488] width 41 height 12
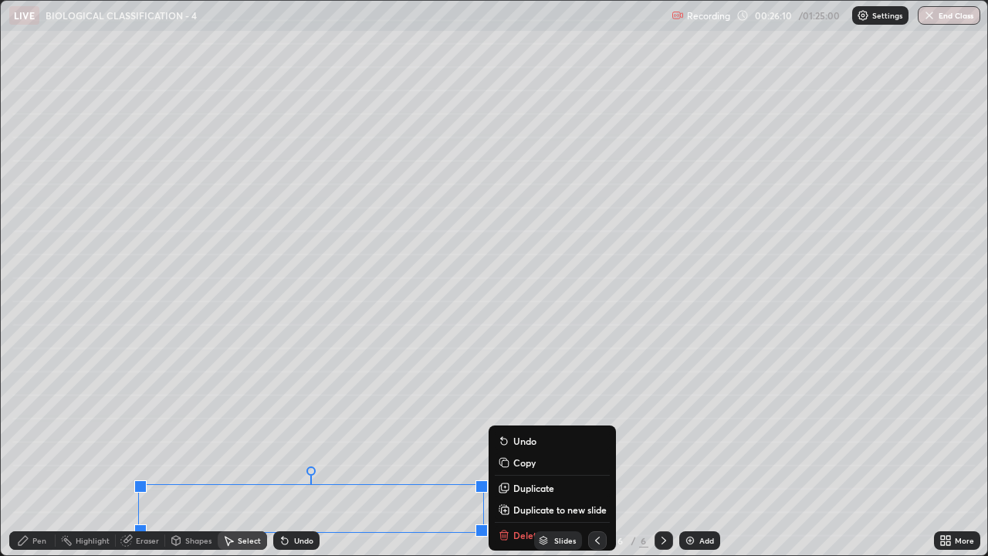
click at [110, 334] on div "0 ° Undo Copy Duplicate Duplicate to new slide Delete" at bounding box center [494, 278] width 986 height 554
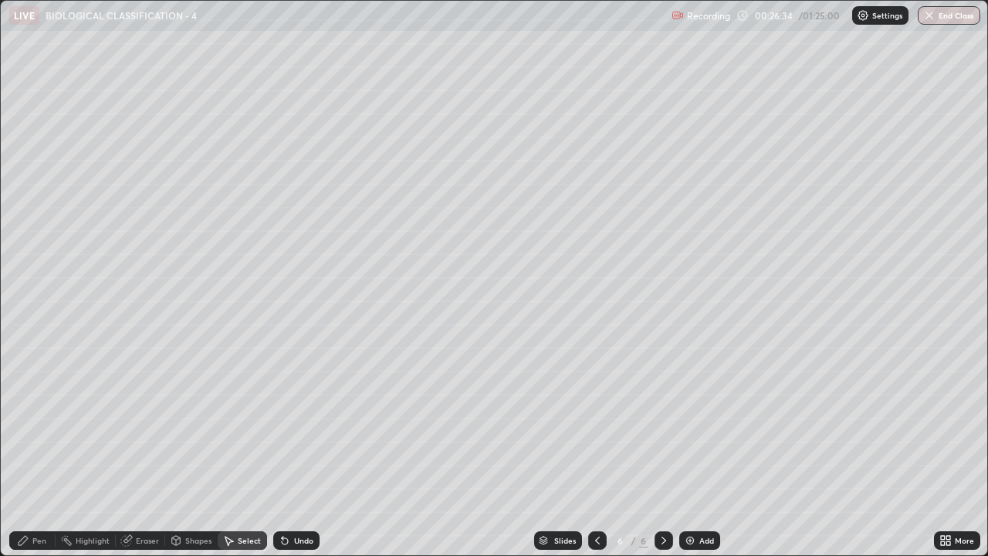
click at [262, 181] on div "0 ° Undo Copy Duplicate Duplicate to new slide Delete" at bounding box center [494, 278] width 986 height 554
click at [262, 192] on div "0 ° Undo Copy Duplicate Duplicate to new slide Delete" at bounding box center [494, 278] width 986 height 554
click at [261, 206] on div "0 ° Undo Copy Duplicate Duplicate to new slide Delete" at bounding box center [494, 278] width 986 height 554
click at [263, 220] on div "0 ° Undo Copy Duplicate Duplicate to new slide Delete" at bounding box center [494, 278] width 986 height 554
click at [263, 235] on div "0 ° Undo Copy Duplicate Duplicate to new slide Delete" at bounding box center [494, 278] width 986 height 554
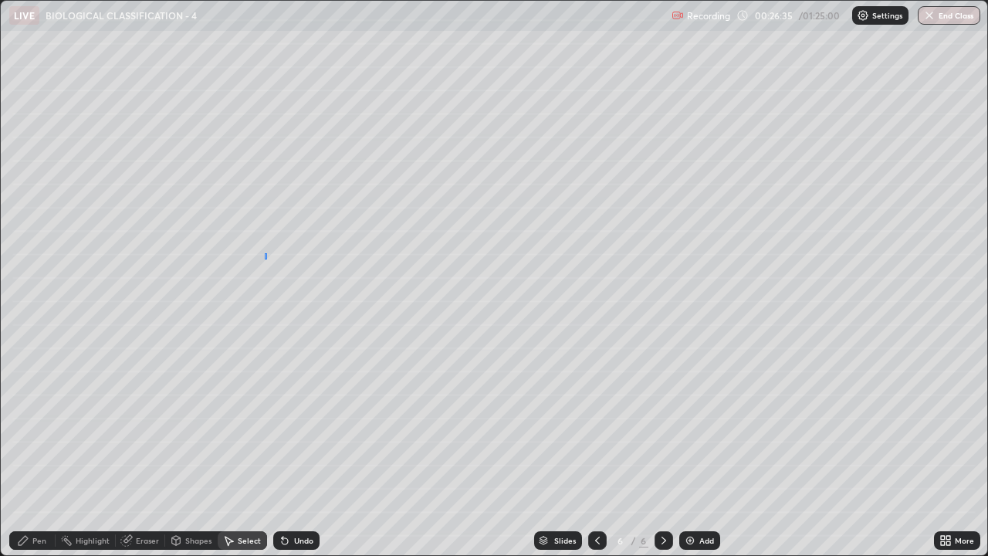
click at [265, 253] on div "0 ° Undo Copy Duplicate Duplicate to new slide Delete" at bounding box center [494, 278] width 986 height 554
click at [266, 278] on div "0 ° Undo Copy Duplicate Duplicate to new slide Delete" at bounding box center [494, 278] width 986 height 554
click at [268, 298] on div "0 ° Undo Copy Duplicate Duplicate to new slide Delete" at bounding box center [494, 278] width 986 height 554
click at [31, 425] on div "Pen" at bounding box center [32, 540] width 46 height 19
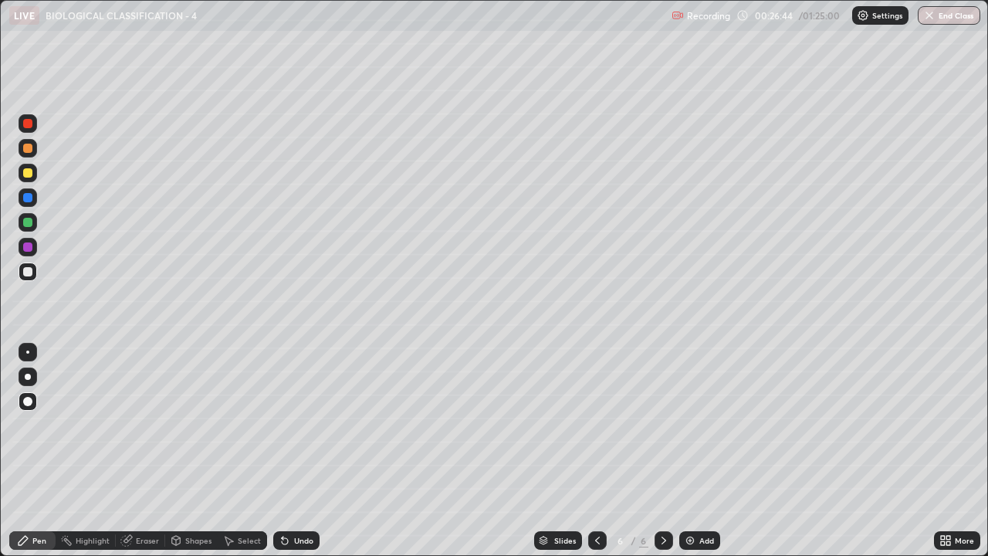
click at [33, 152] on div at bounding box center [28, 148] width 19 height 19
click at [29, 174] on div at bounding box center [27, 172] width 9 height 9
click at [961, 425] on div "More" at bounding box center [957, 540] width 46 height 19
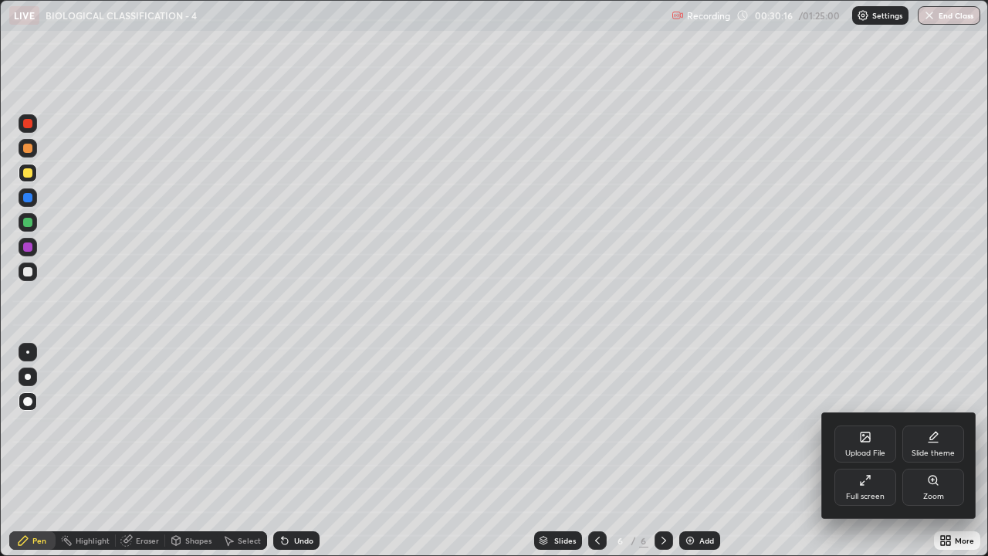
click at [879, 425] on div "Full screen" at bounding box center [865, 487] width 62 height 37
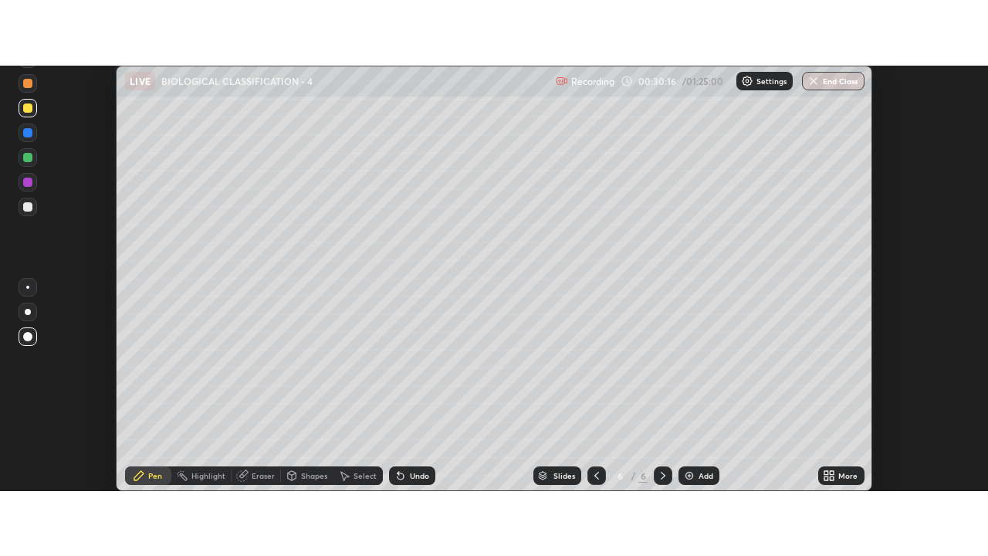
scroll to position [76763, 76200]
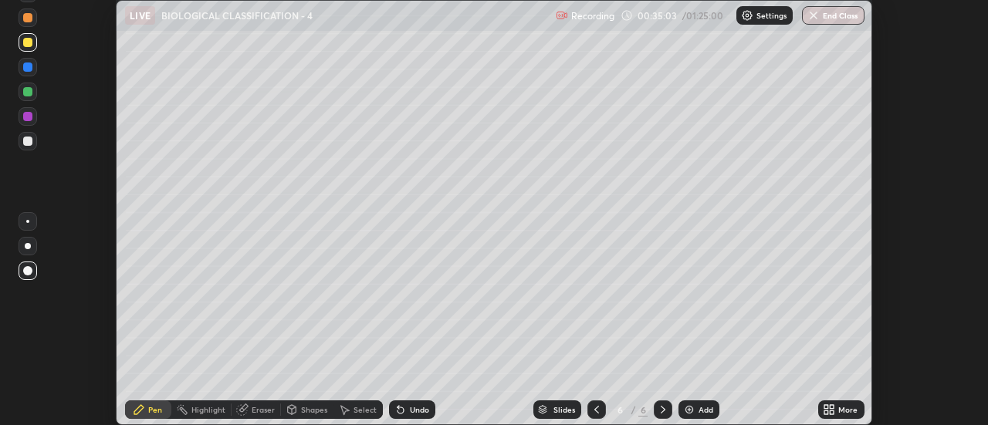
click at [834, 408] on icon at bounding box center [833, 407] width 4 height 4
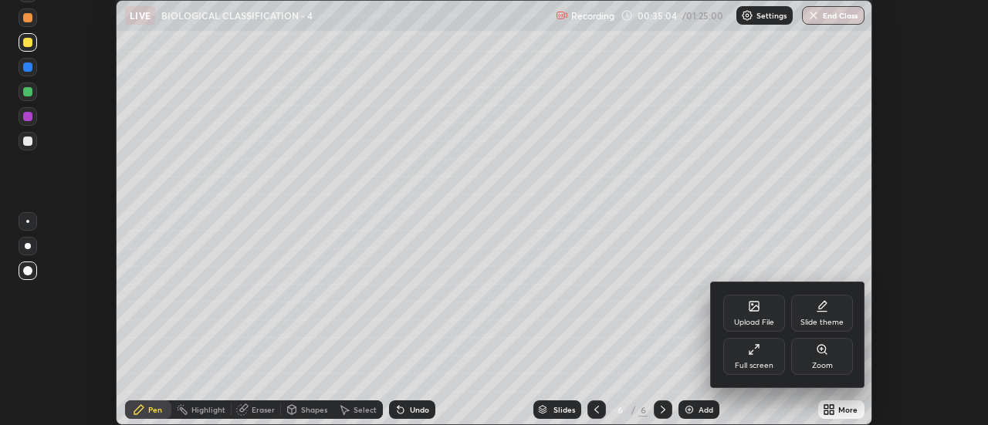
click at [756, 360] on div "Full screen" at bounding box center [754, 356] width 62 height 37
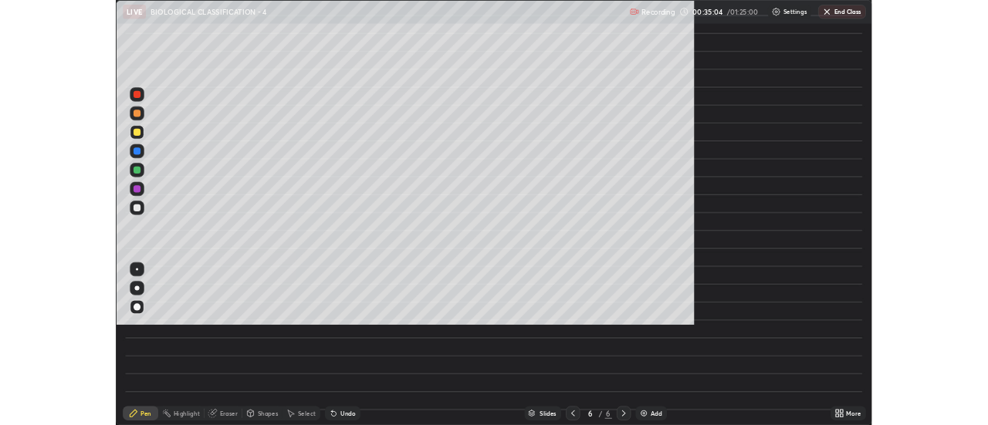
scroll to position [556, 988]
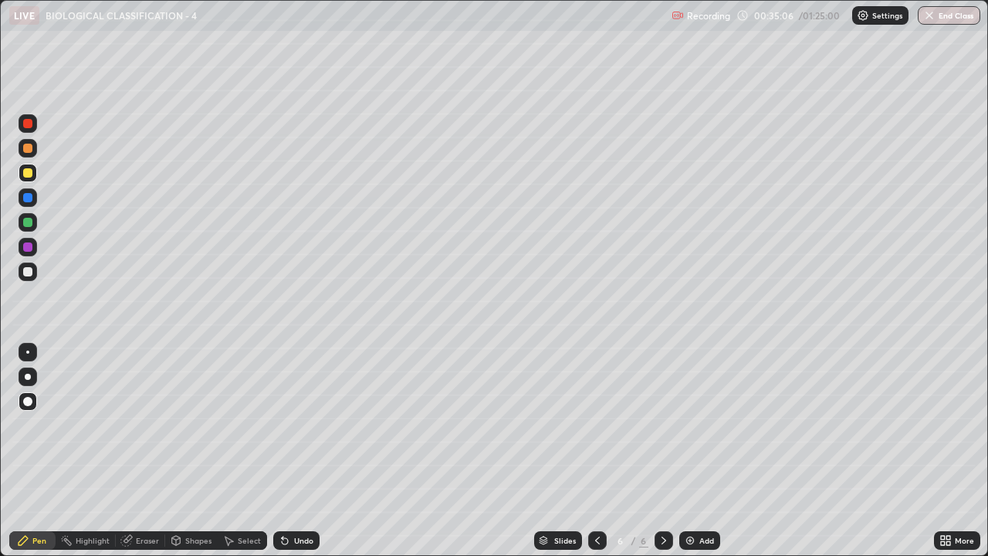
click at [705, 425] on div "Add" at bounding box center [706, 540] width 15 height 8
click at [27, 154] on div at bounding box center [28, 148] width 19 height 19
click at [28, 376] on div at bounding box center [28, 377] width 6 height 6
click at [25, 272] on div at bounding box center [27, 271] width 9 height 9
click at [27, 223] on div at bounding box center [27, 222] width 9 height 9
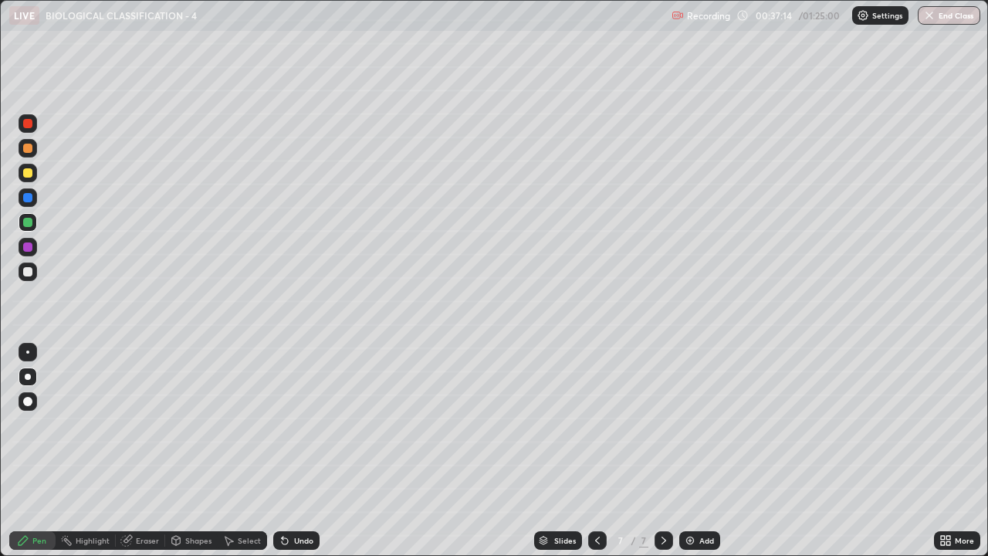
click at [25, 248] on div at bounding box center [27, 246] width 9 height 9
click at [29, 278] on div at bounding box center [28, 271] width 19 height 19
click at [28, 174] on div at bounding box center [27, 172] width 9 height 9
click at [952, 425] on div "More" at bounding box center [957, 540] width 46 height 19
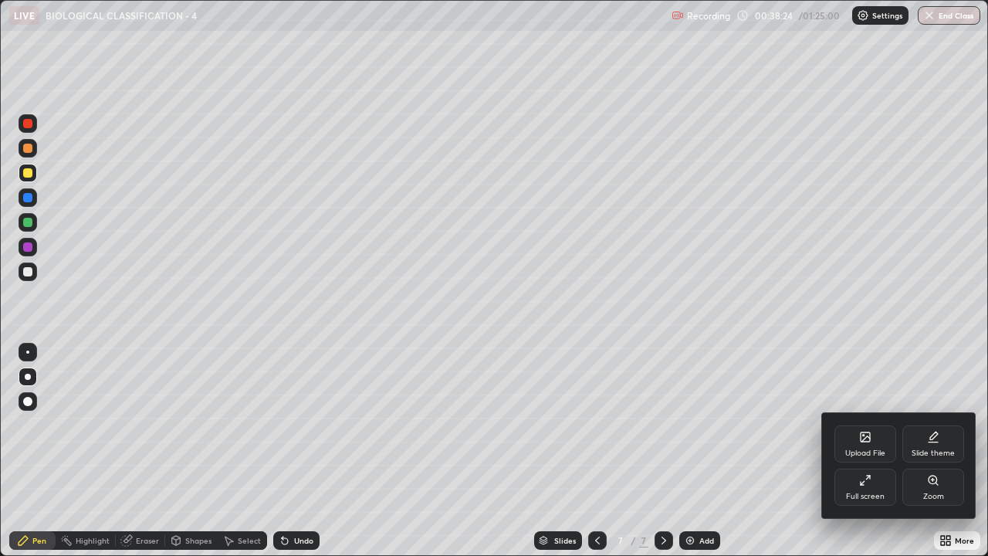
click at [875, 425] on div "Full screen" at bounding box center [865, 487] width 62 height 37
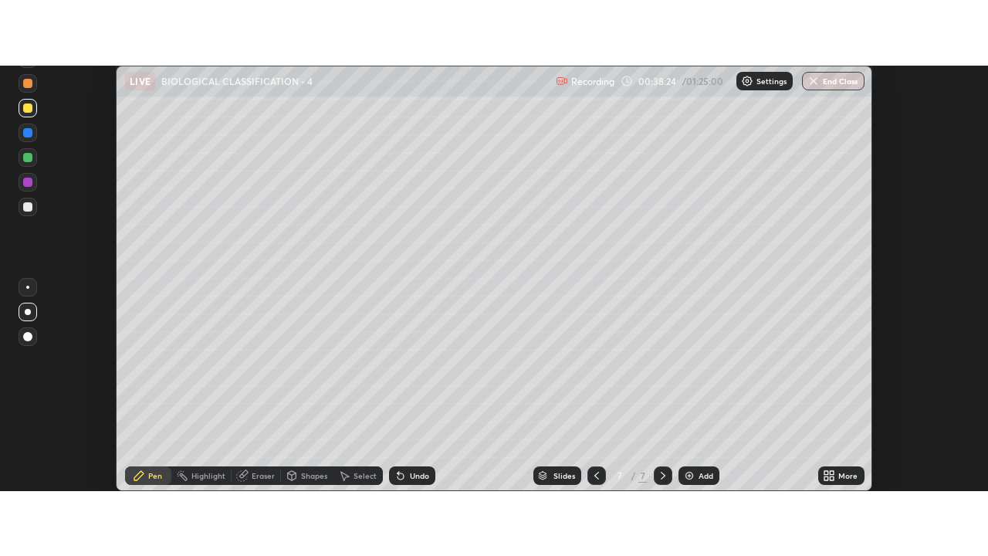
scroll to position [76763, 76200]
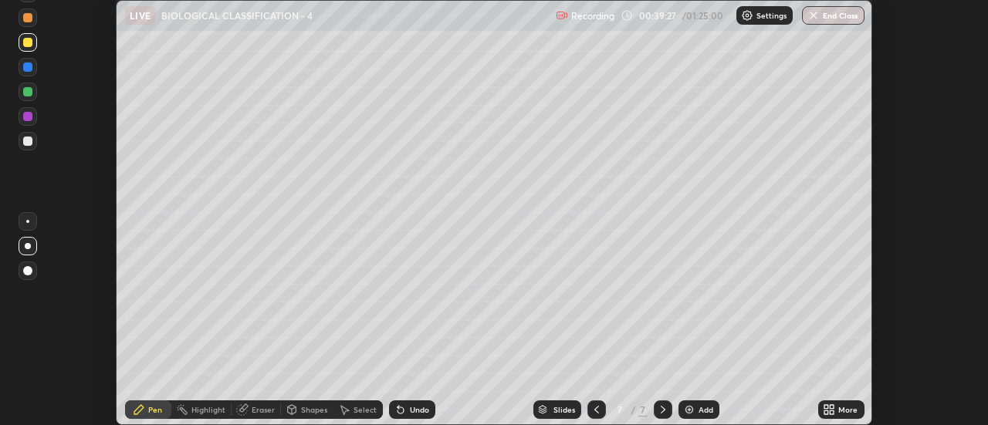
click at [827, 407] on icon at bounding box center [826, 407] width 4 height 4
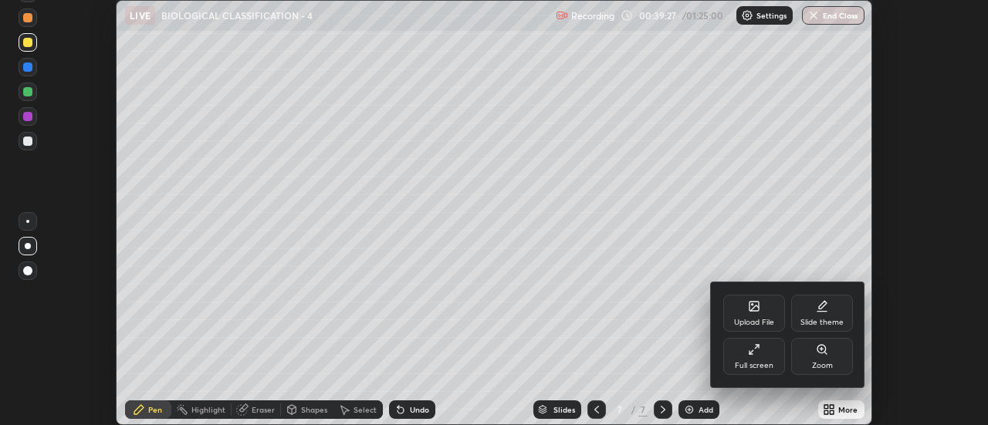
click at [752, 355] on icon at bounding box center [754, 349] width 12 height 12
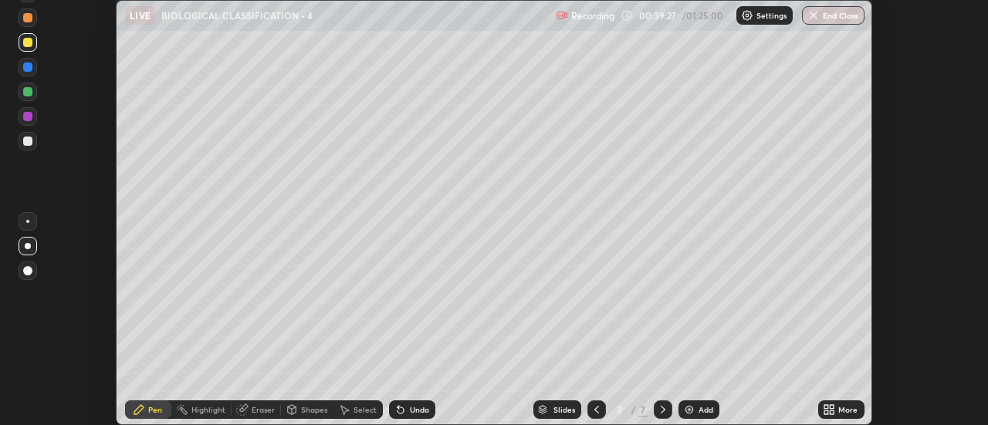
scroll to position [556, 988]
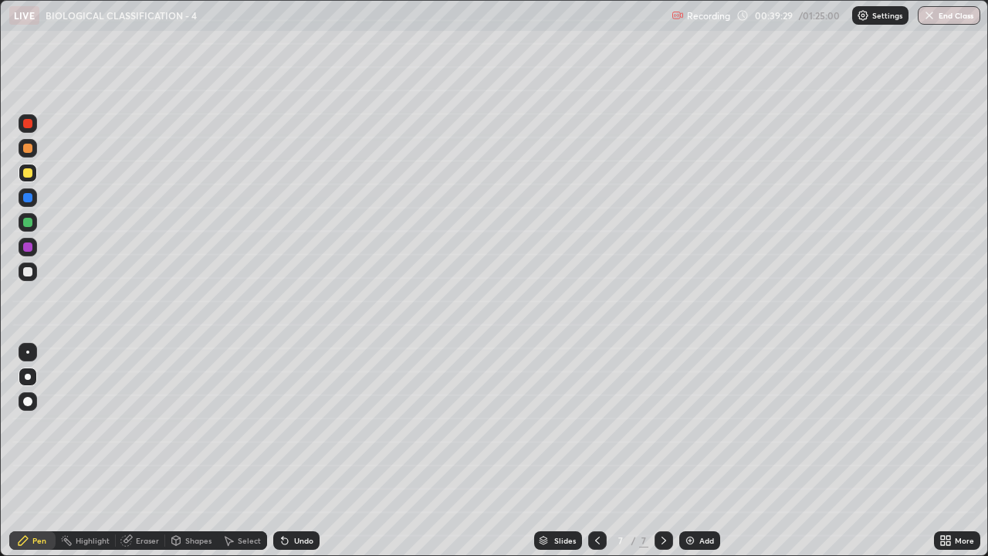
click at [29, 274] on div at bounding box center [27, 271] width 9 height 9
click at [43, 425] on div "Pen" at bounding box center [39, 540] width 14 height 8
click at [29, 148] on div at bounding box center [27, 148] width 9 height 9
click at [29, 401] on div at bounding box center [27, 401] width 9 height 9
click at [28, 272] on div at bounding box center [27, 271] width 9 height 9
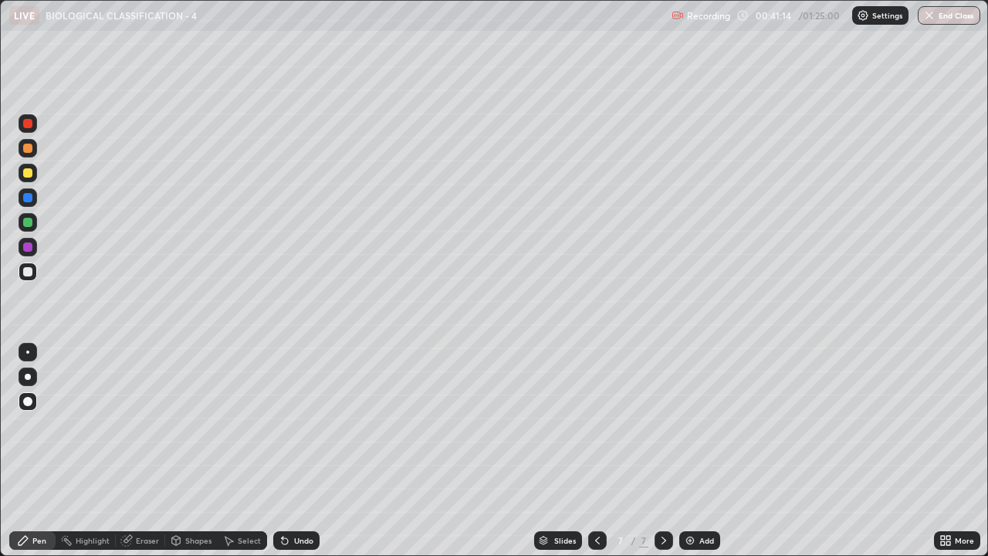
click at [30, 174] on div at bounding box center [27, 172] width 9 height 9
click at [28, 377] on div at bounding box center [28, 377] width 6 height 6
click at [692, 425] on img at bounding box center [690, 540] width 12 height 12
click at [29, 150] on div at bounding box center [27, 148] width 9 height 9
click at [25, 377] on div at bounding box center [28, 377] width 6 height 6
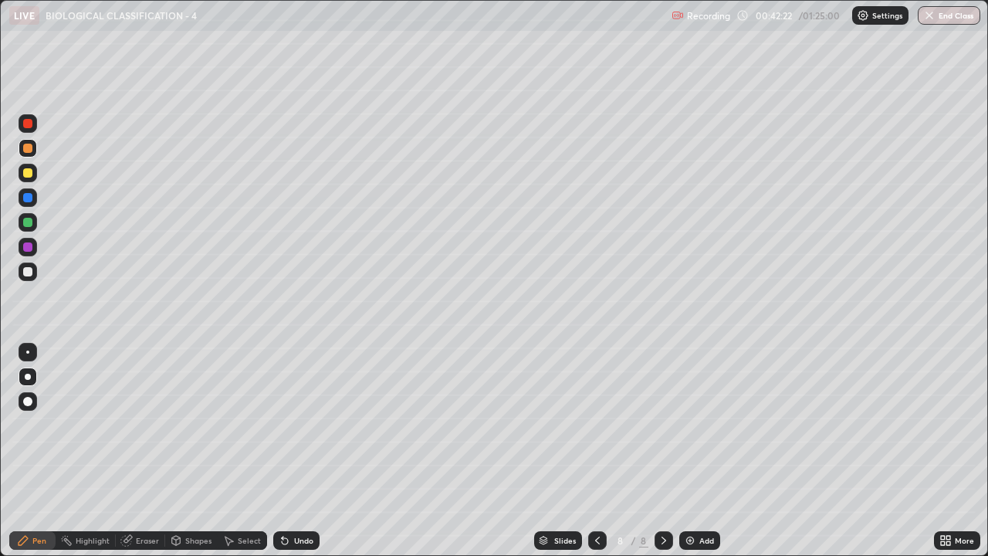
click at [30, 275] on div at bounding box center [27, 271] width 9 height 9
click at [29, 151] on div at bounding box center [27, 148] width 9 height 9
click at [29, 173] on div at bounding box center [27, 172] width 9 height 9
click at [30, 198] on div at bounding box center [27, 197] width 9 height 9
click at [29, 271] on div at bounding box center [27, 271] width 9 height 9
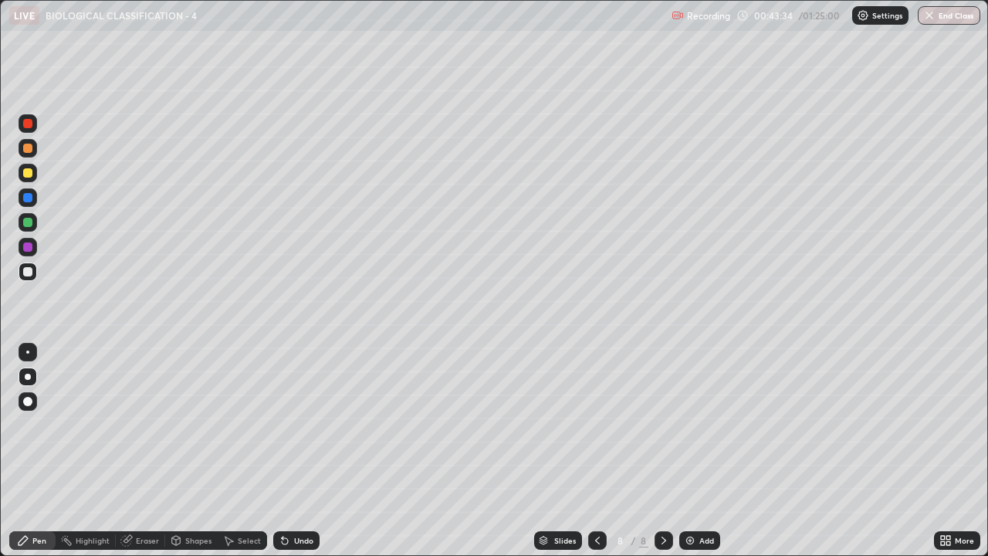
click at [942, 425] on icon at bounding box center [943, 538] width 4 height 4
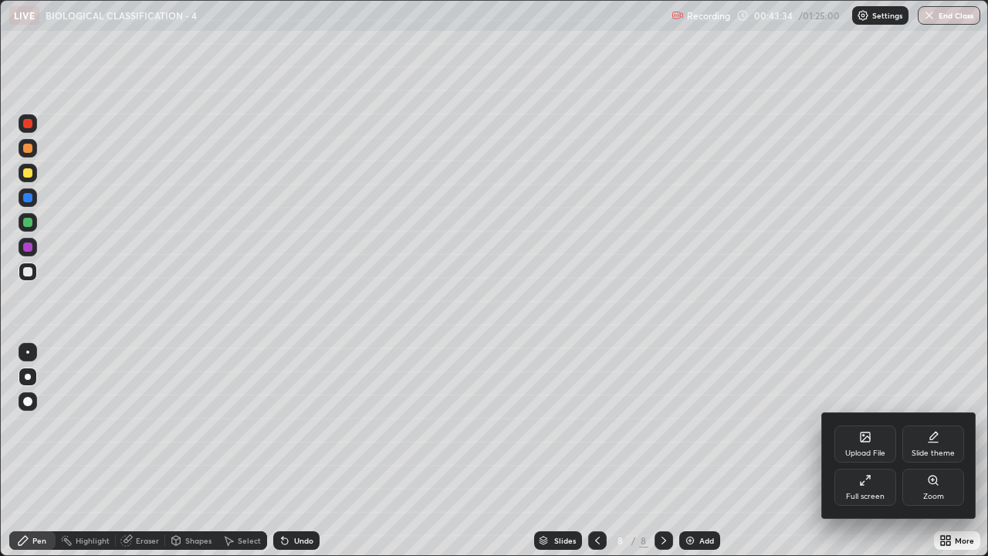
click at [862, 425] on icon at bounding box center [863, 483] width 4 height 4
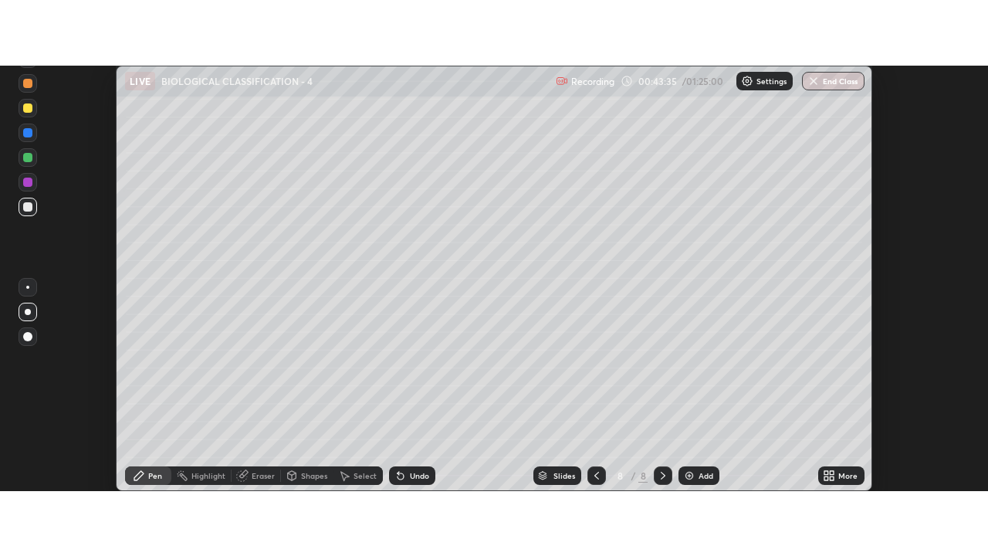
scroll to position [76763, 76200]
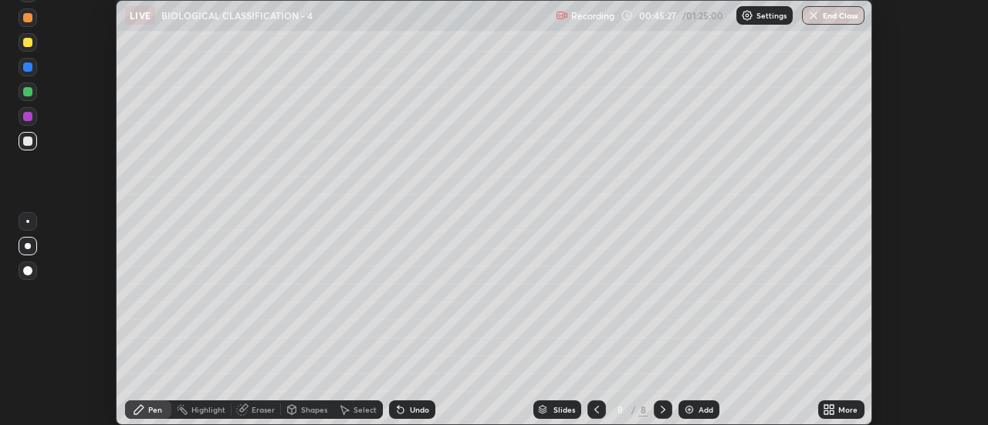
click at [833, 406] on icon at bounding box center [833, 407] width 4 height 4
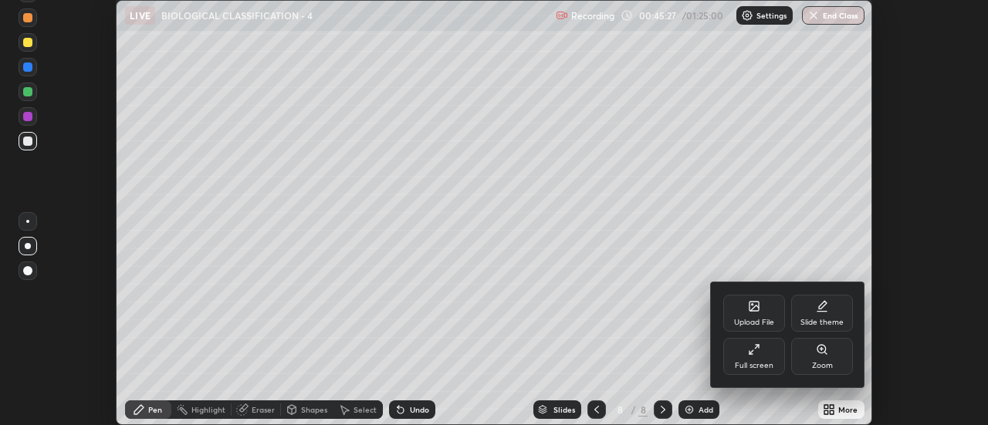
click at [749, 364] on div "Full screen" at bounding box center [754, 366] width 39 height 8
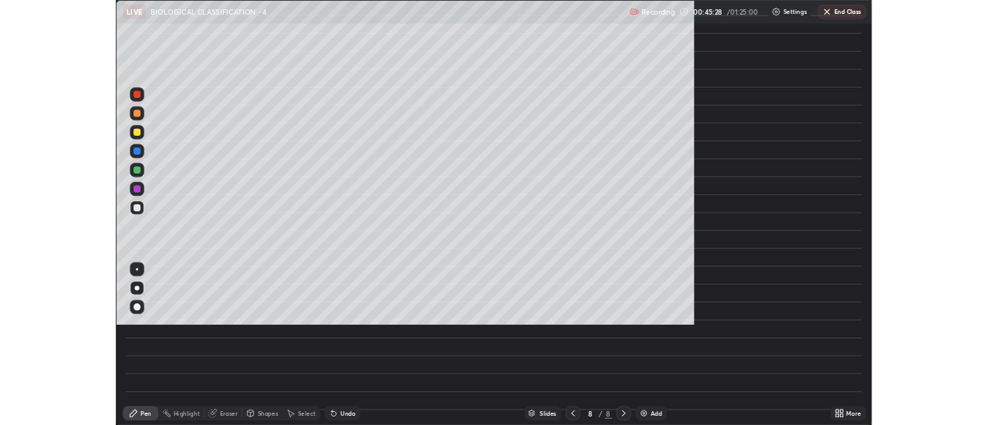
scroll to position [556, 988]
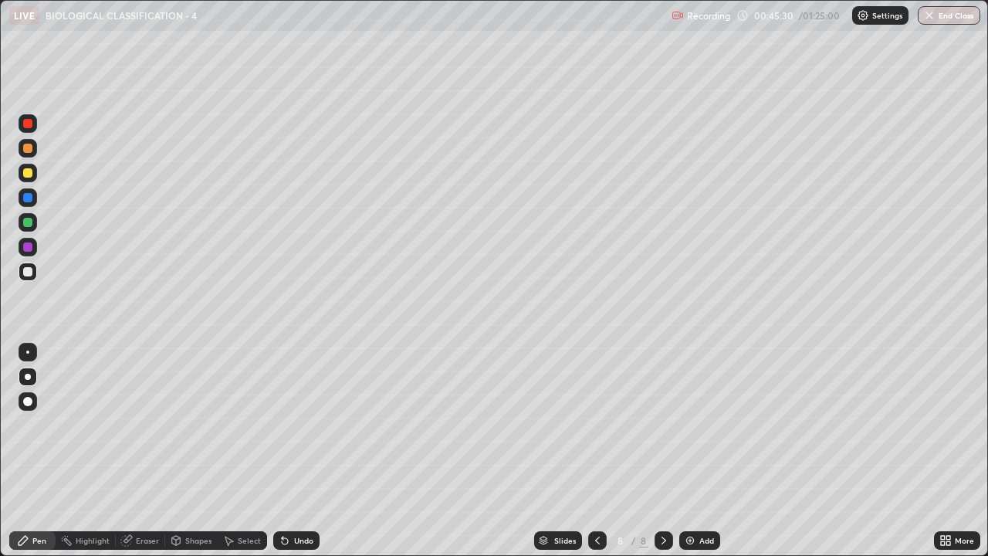
click at [32, 130] on div at bounding box center [28, 123] width 19 height 19
click at [27, 174] on div at bounding box center [27, 172] width 9 height 9
click at [25, 271] on div at bounding box center [27, 271] width 9 height 9
click at [27, 156] on div at bounding box center [28, 148] width 19 height 19
click at [604, 425] on div at bounding box center [597, 540] width 19 height 31
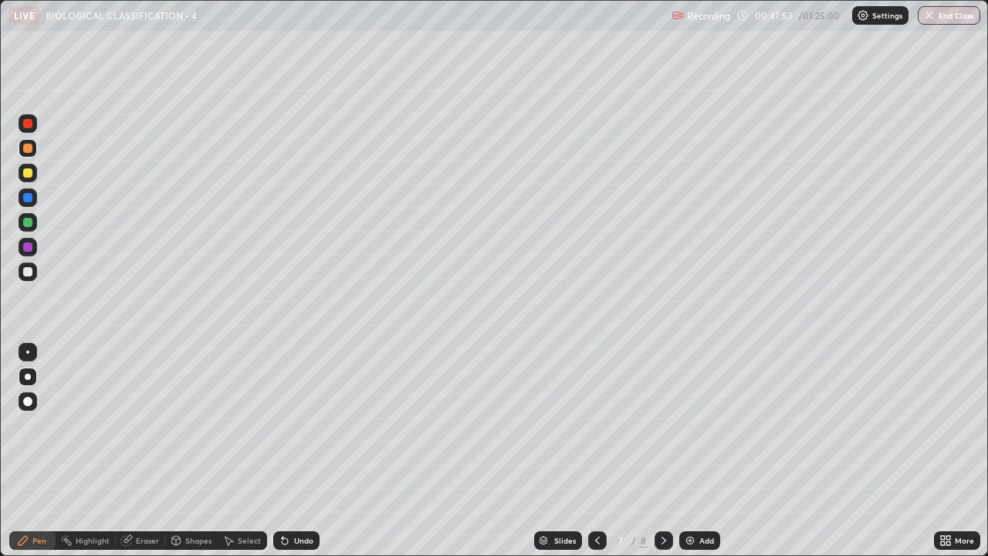
click at [961, 425] on div "More" at bounding box center [964, 540] width 19 height 8
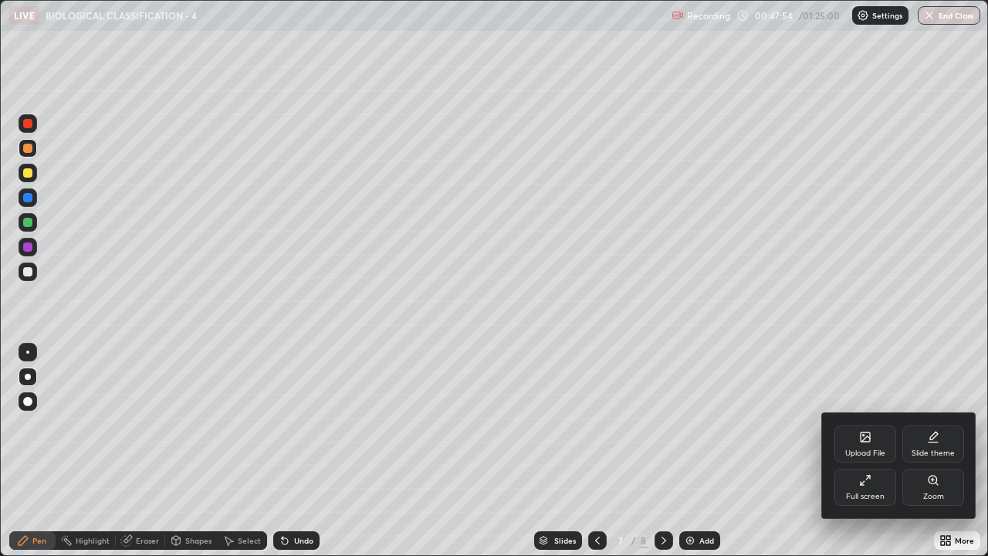
click at [880, 425] on div "Full screen" at bounding box center [865, 487] width 62 height 37
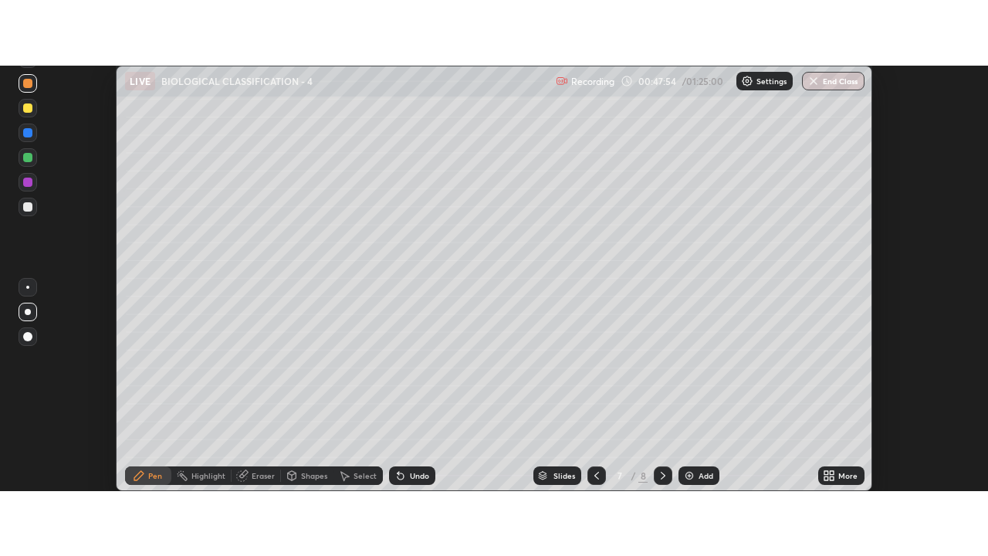
scroll to position [76763, 76200]
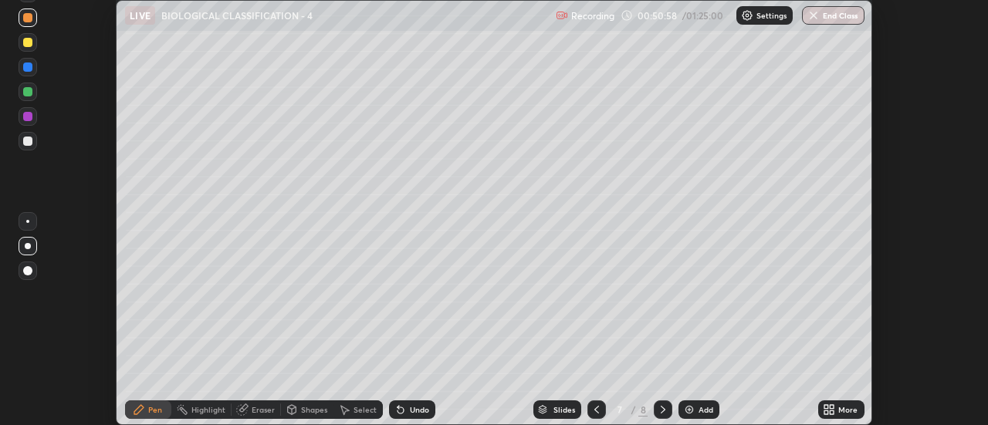
click at [596, 410] on icon at bounding box center [596, 410] width 12 height 12
click at [597, 409] on icon at bounding box center [596, 410] width 12 height 12
click at [596, 410] on icon at bounding box center [596, 410] width 12 height 12
click at [661, 408] on icon at bounding box center [663, 410] width 5 height 8
click at [662, 411] on icon at bounding box center [663, 410] width 12 height 12
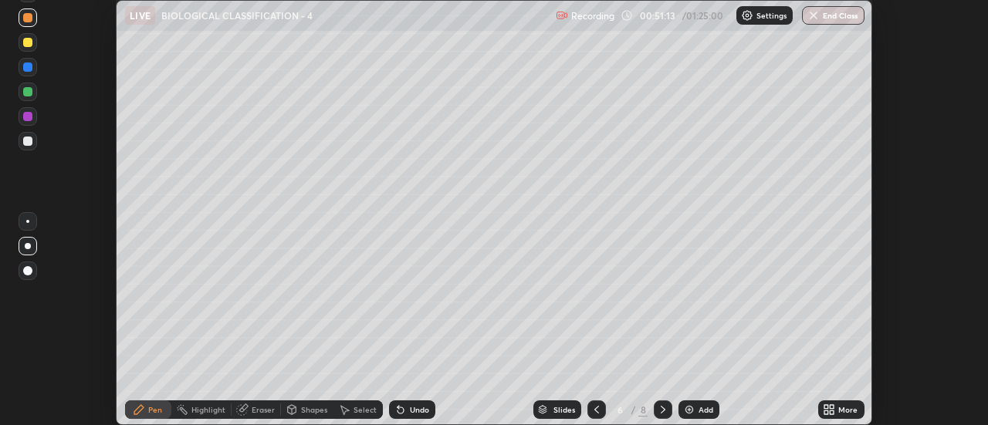
click at [663, 410] on icon at bounding box center [663, 410] width 5 height 8
click at [662, 410] on icon at bounding box center [663, 410] width 12 height 12
click at [663, 405] on icon at bounding box center [663, 410] width 12 height 12
click at [706, 413] on div "Add" at bounding box center [706, 410] width 15 height 8
click at [841, 418] on div "More" at bounding box center [841, 410] width 46 height 19
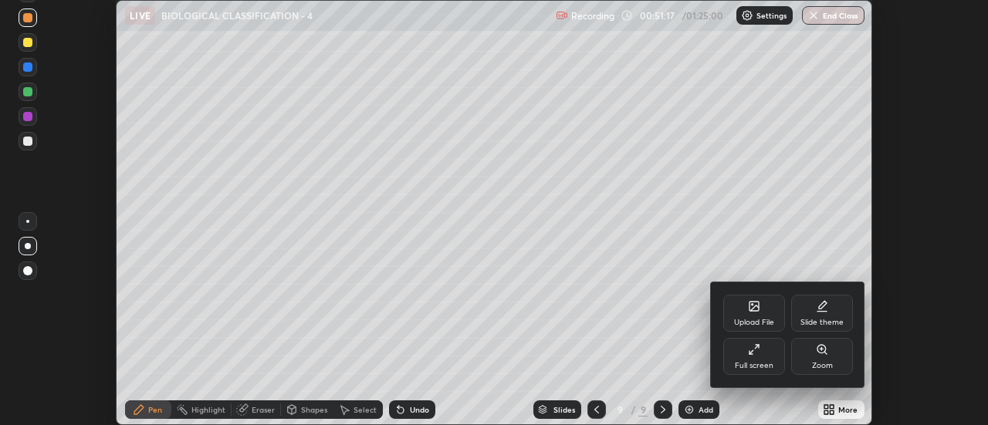
click at [760, 358] on div "Full screen" at bounding box center [754, 356] width 62 height 37
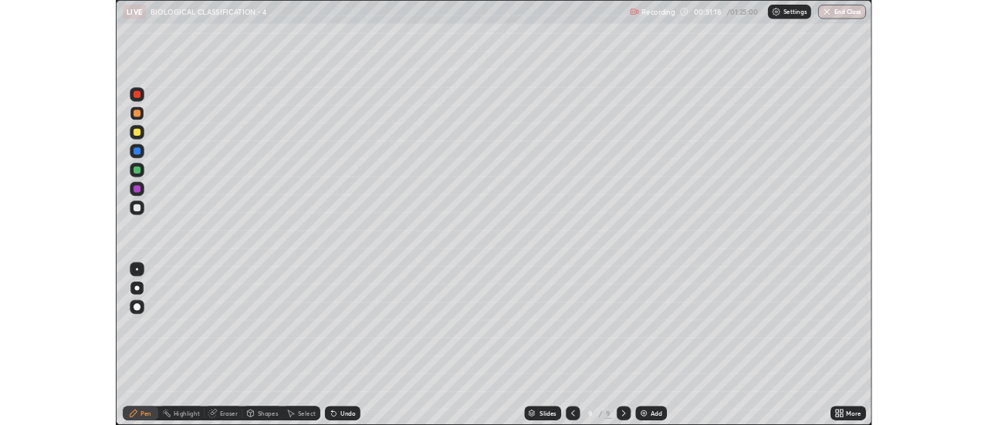
scroll to position [556, 988]
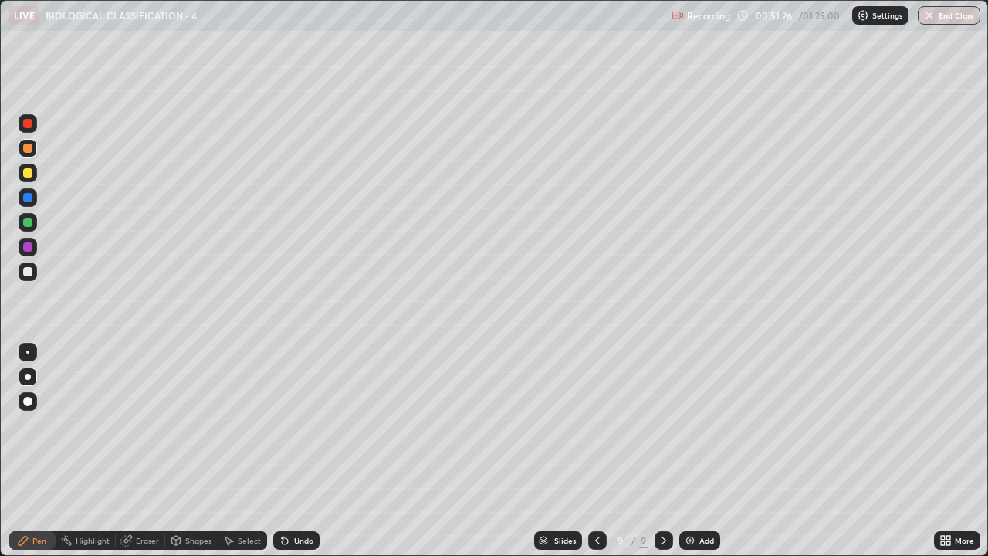
click at [25, 274] on div at bounding box center [27, 271] width 9 height 9
click at [29, 222] on div at bounding box center [27, 222] width 9 height 9
click at [29, 171] on div at bounding box center [27, 172] width 9 height 9
click at [27, 247] on div at bounding box center [27, 246] width 9 height 9
click at [31, 175] on div at bounding box center [27, 172] width 9 height 9
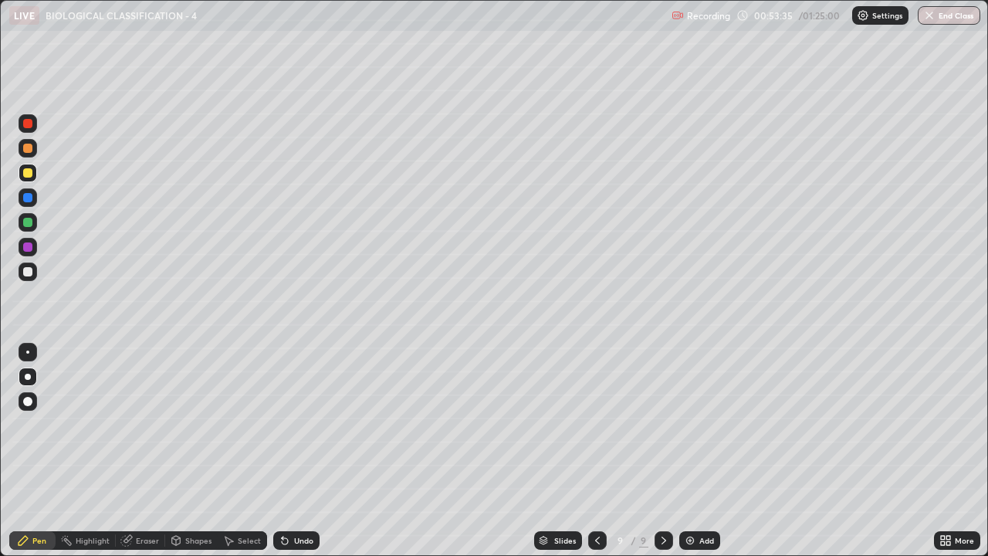
click at [29, 120] on div at bounding box center [27, 123] width 9 height 9
click at [25, 277] on div at bounding box center [28, 271] width 19 height 19
click at [27, 274] on div at bounding box center [27, 271] width 9 height 9
click at [28, 146] on div at bounding box center [27, 148] width 9 height 9
click at [25, 274] on div at bounding box center [27, 271] width 9 height 9
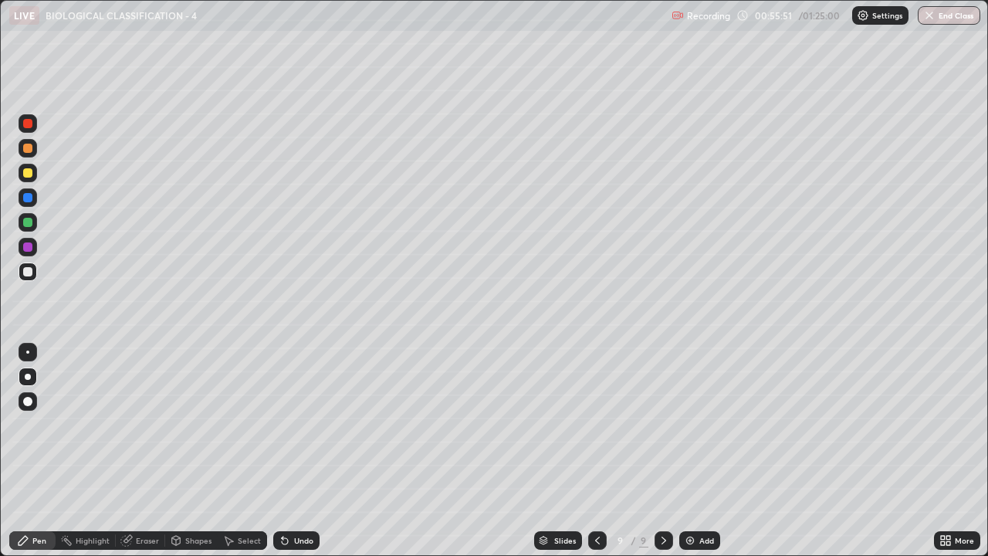
click at [29, 200] on div at bounding box center [27, 197] width 9 height 9
click at [28, 269] on div at bounding box center [27, 271] width 9 height 9
click at [30, 148] on div at bounding box center [27, 148] width 9 height 9
click at [28, 196] on div at bounding box center [27, 197] width 9 height 9
click at [30, 272] on div at bounding box center [27, 271] width 9 height 9
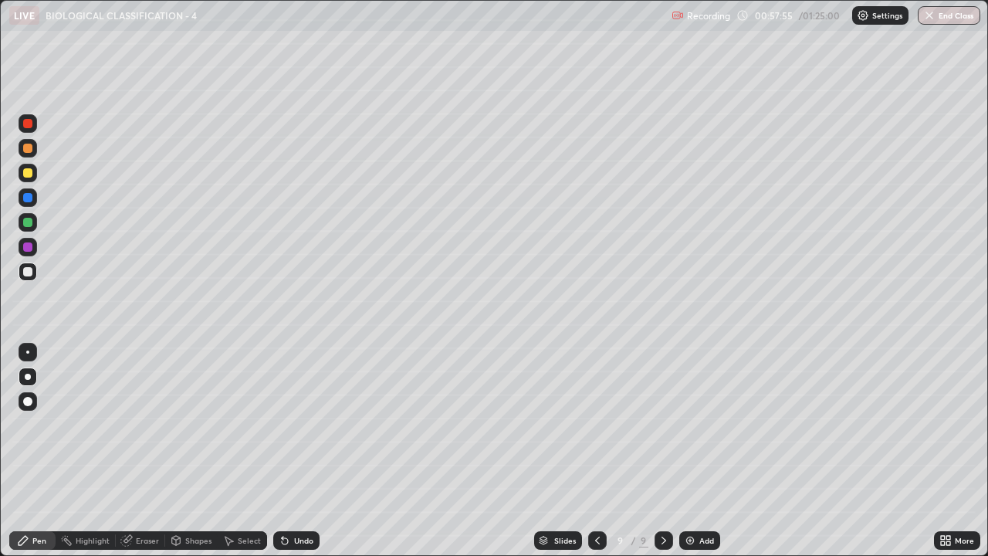
click at [30, 248] on div at bounding box center [27, 246] width 9 height 9
click at [958, 425] on div "More" at bounding box center [964, 540] width 19 height 8
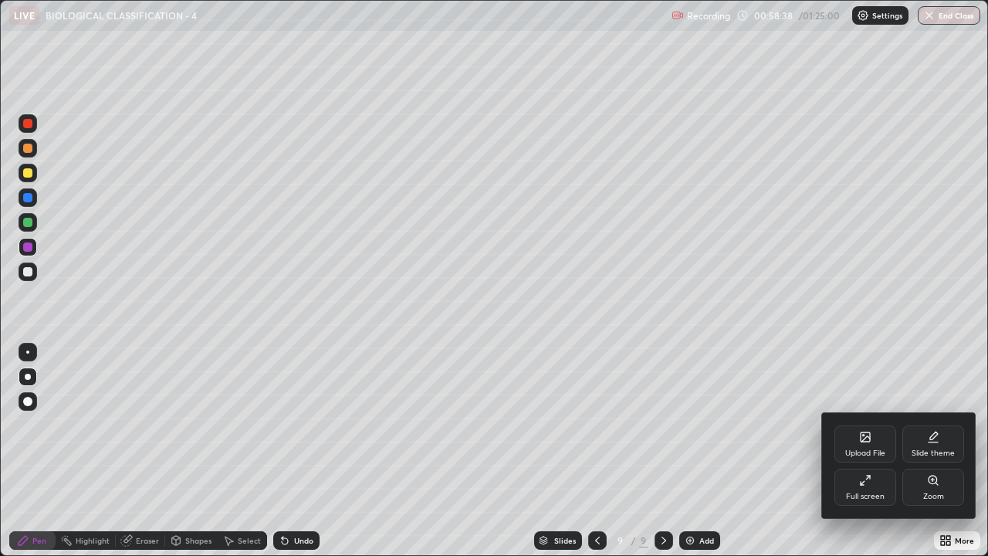
click at [886, 425] on div "Full screen" at bounding box center [865, 487] width 62 height 37
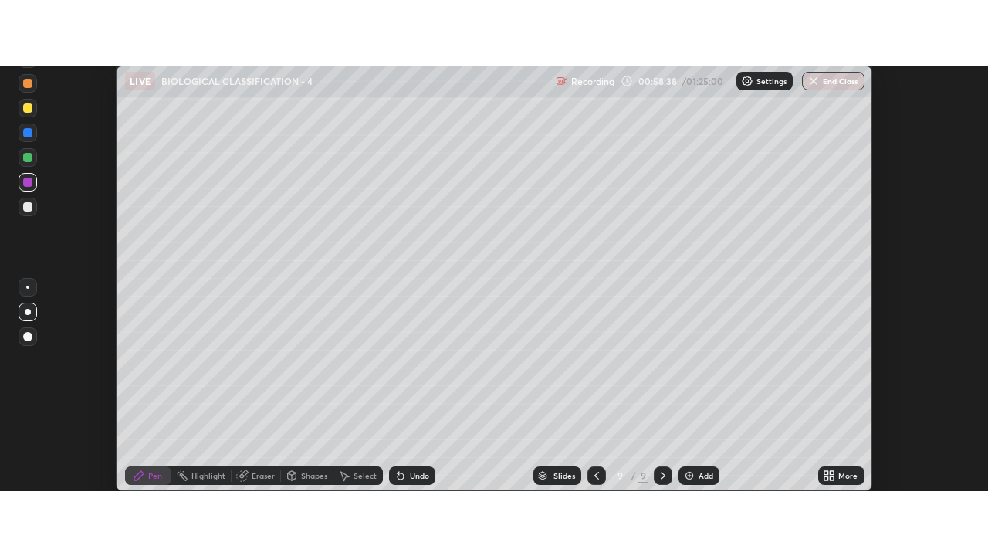
scroll to position [76763, 76200]
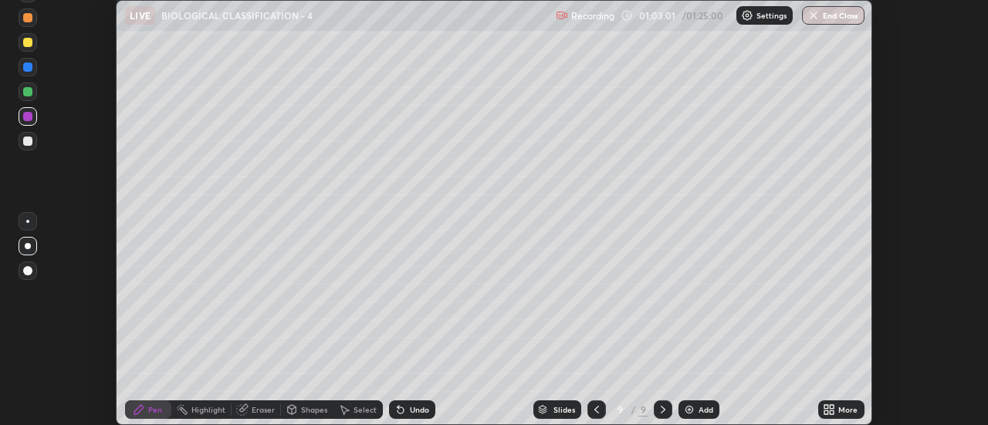
click at [831, 410] on icon at bounding box center [829, 410] width 12 height 12
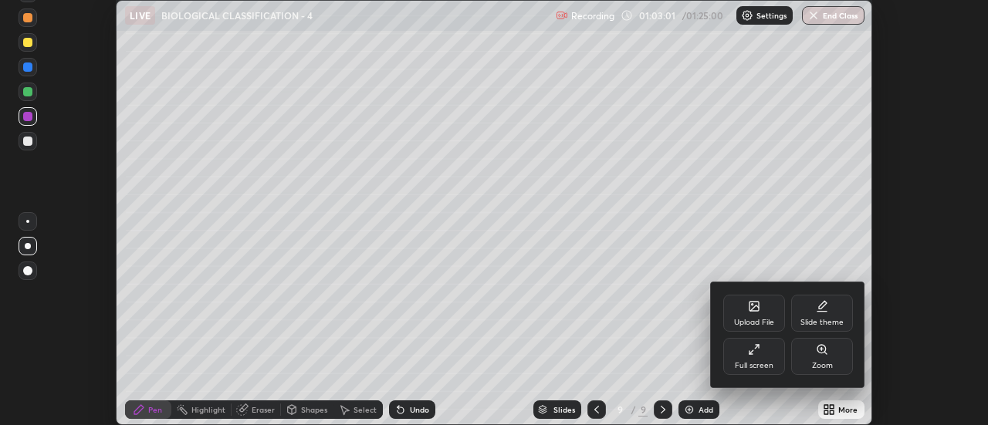
click at [746, 357] on div "Full screen" at bounding box center [754, 356] width 62 height 37
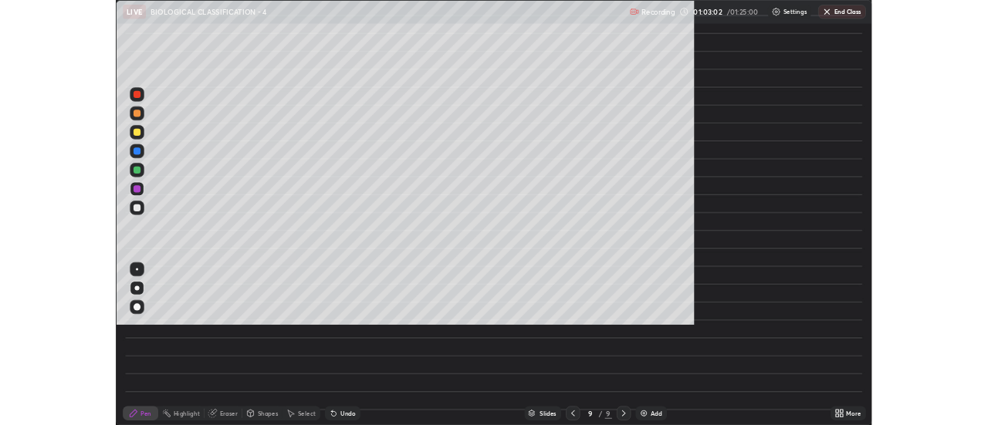
scroll to position [556, 988]
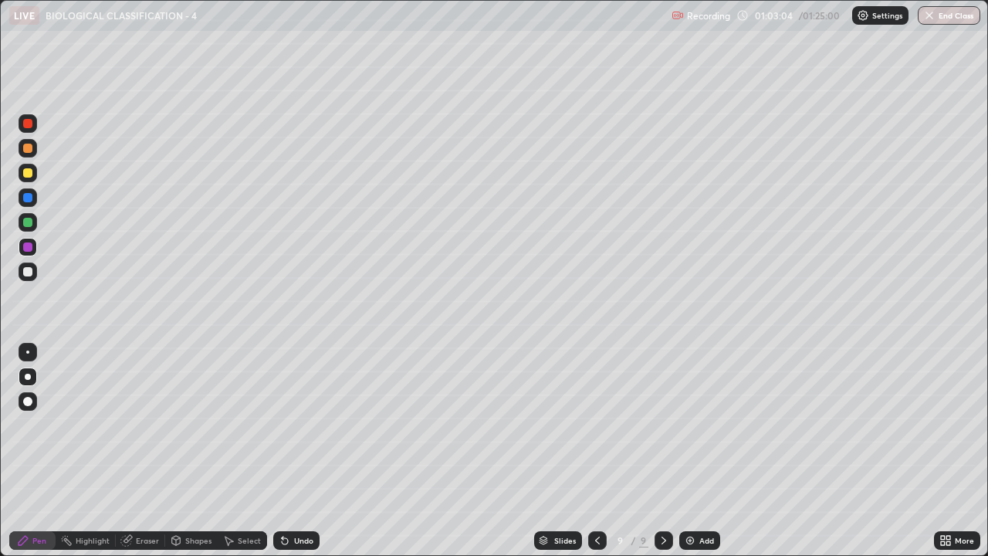
click at [711, 425] on div "Add" at bounding box center [706, 540] width 15 height 8
click at [29, 151] on div at bounding box center [27, 148] width 9 height 9
click at [27, 269] on div at bounding box center [27, 271] width 9 height 9
click at [29, 174] on div at bounding box center [27, 172] width 9 height 9
click at [25, 272] on div at bounding box center [27, 271] width 9 height 9
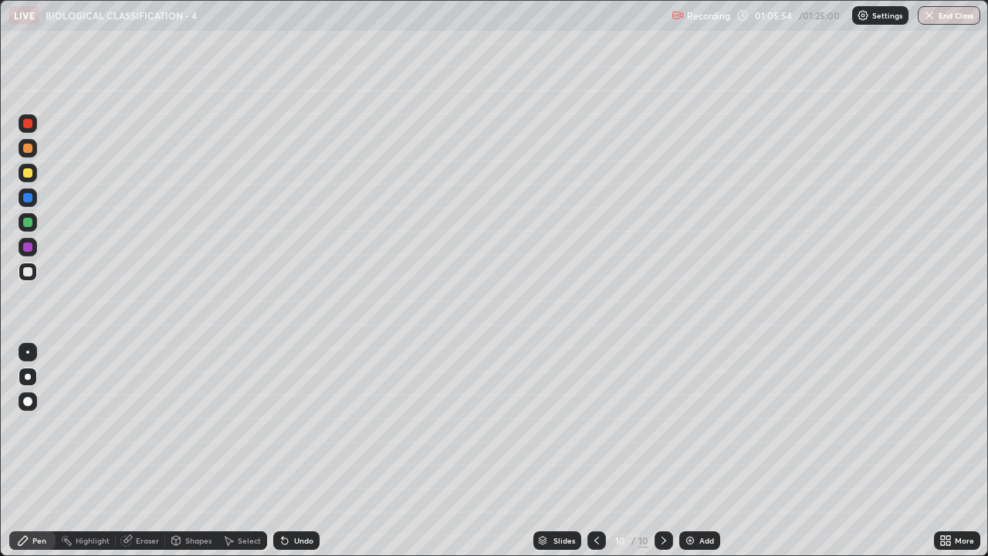
click at [27, 151] on div at bounding box center [27, 148] width 9 height 9
click at [31, 274] on div at bounding box center [27, 271] width 9 height 9
click at [30, 147] on div at bounding box center [27, 148] width 9 height 9
click at [26, 250] on div at bounding box center [27, 246] width 9 height 9
click at [31, 174] on div at bounding box center [27, 172] width 9 height 9
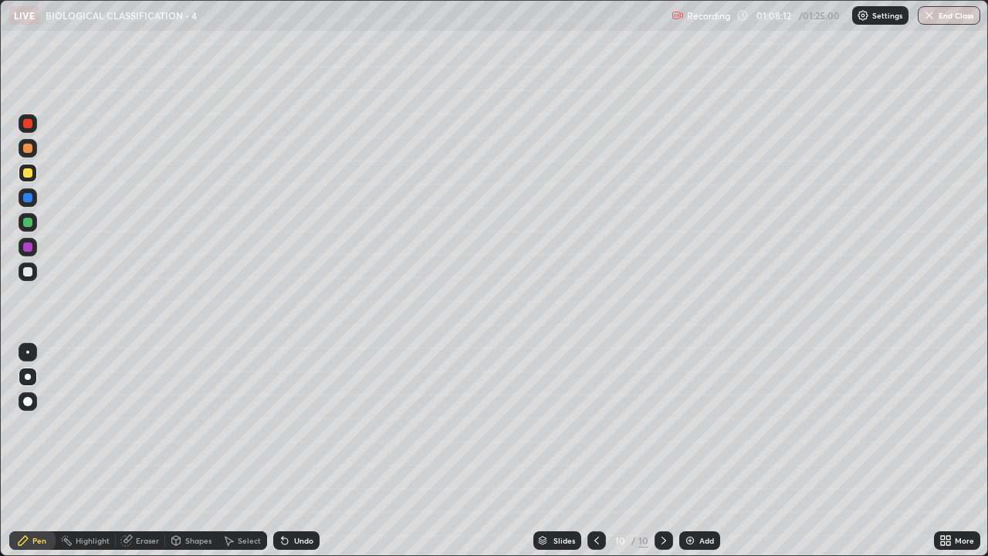
click at [29, 266] on div at bounding box center [28, 271] width 19 height 19
click at [140, 425] on div "Eraser" at bounding box center [147, 540] width 23 height 8
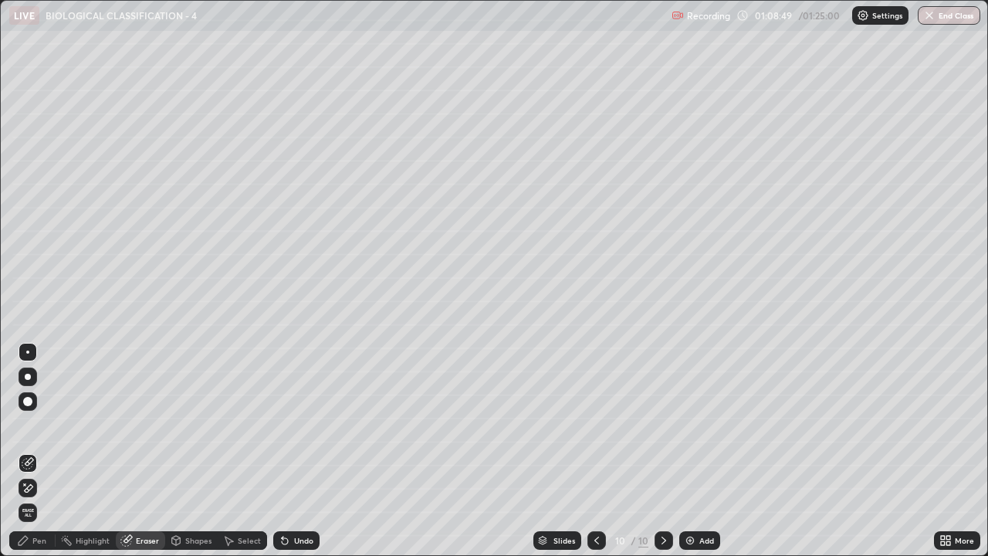
click at [238, 425] on div "Select" at bounding box center [249, 540] width 23 height 8
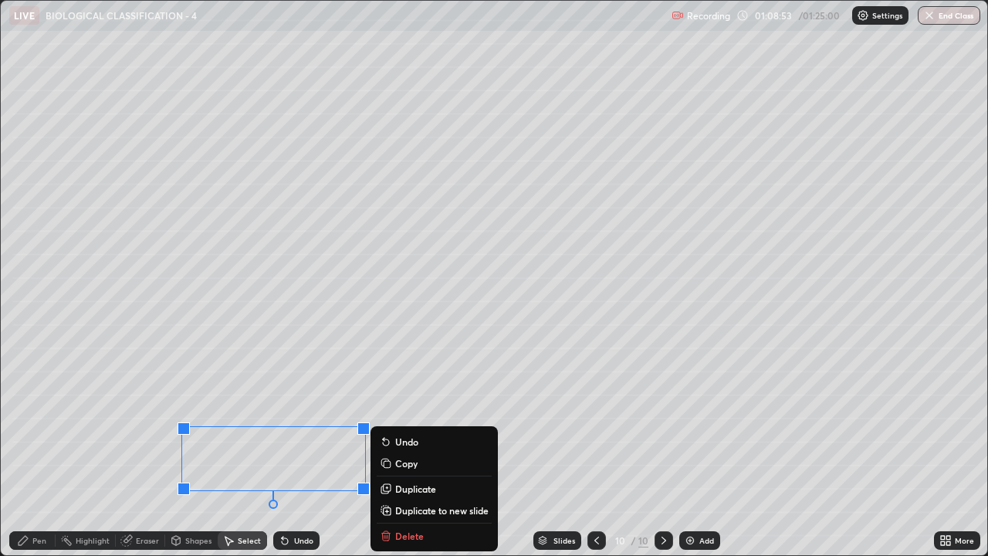
click at [73, 425] on div "Highlight" at bounding box center [86, 540] width 60 height 19
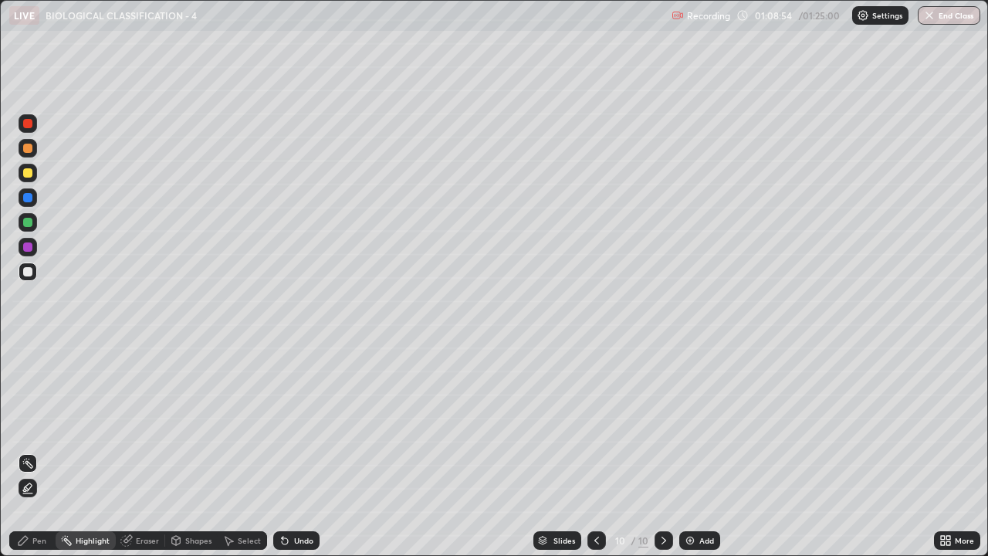
click at [138, 425] on div "Eraser" at bounding box center [147, 540] width 23 height 8
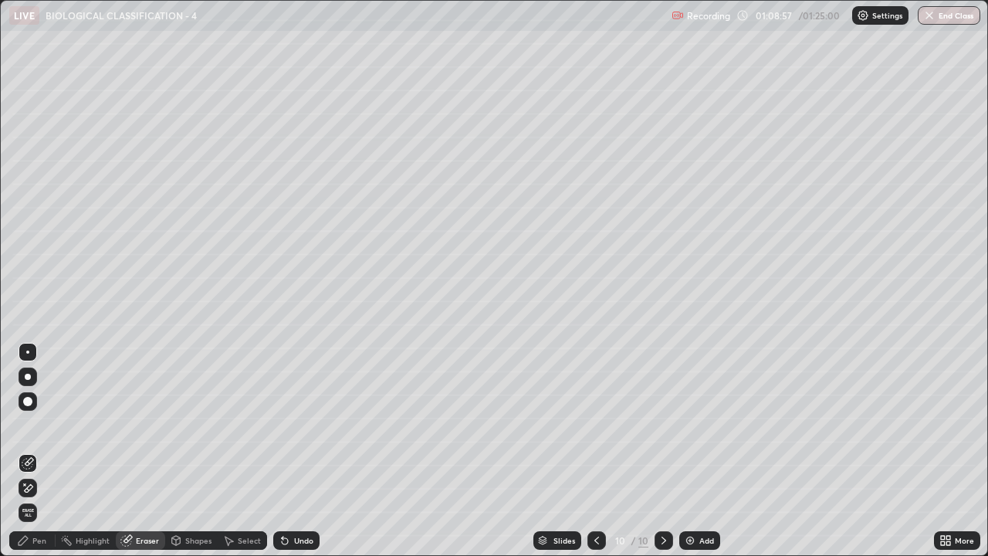
click at [29, 425] on icon at bounding box center [23, 540] width 12 height 12
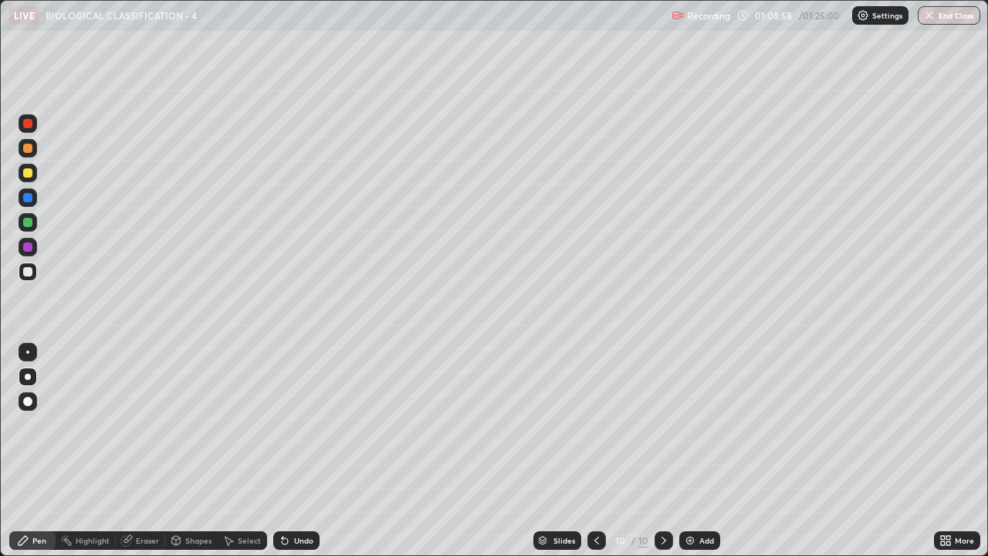
click at [28, 149] on div at bounding box center [27, 148] width 9 height 9
click at [294, 425] on div "Undo" at bounding box center [303, 540] width 19 height 8
click at [93, 425] on div "Highlight" at bounding box center [93, 540] width 34 height 8
click at [25, 425] on icon at bounding box center [28, 488] width 12 height 12
click at [28, 149] on div at bounding box center [27, 148] width 9 height 9
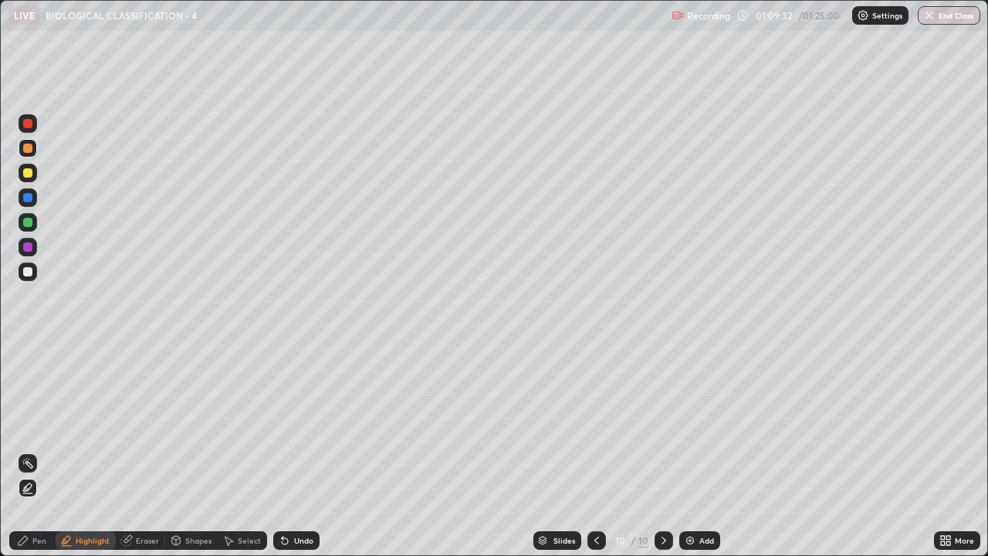
click at [26, 425] on icon at bounding box center [23, 540] width 9 height 9
click at [25, 279] on div at bounding box center [28, 271] width 19 height 19
click at [28, 198] on div at bounding box center [27, 197] width 9 height 9
click at [29, 225] on div at bounding box center [27, 222] width 9 height 9
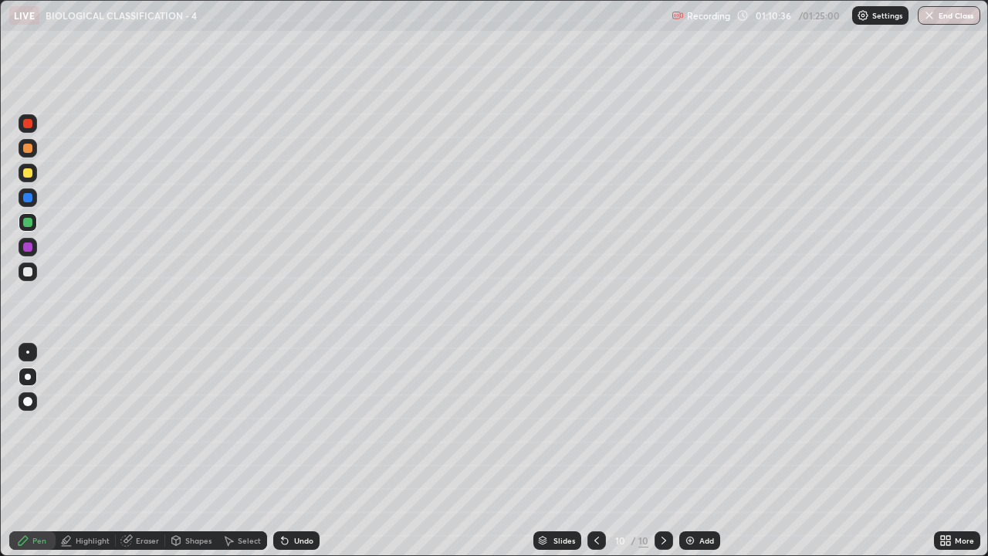
click at [28, 130] on div at bounding box center [28, 123] width 19 height 19
click at [29, 273] on div at bounding box center [27, 271] width 9 height 9
click at [29, 196] on div at bounding box center [27, 197] width 9 height 9
click at [958, 425] on div "More" at bounding box center [964, 540] width 19 height 8
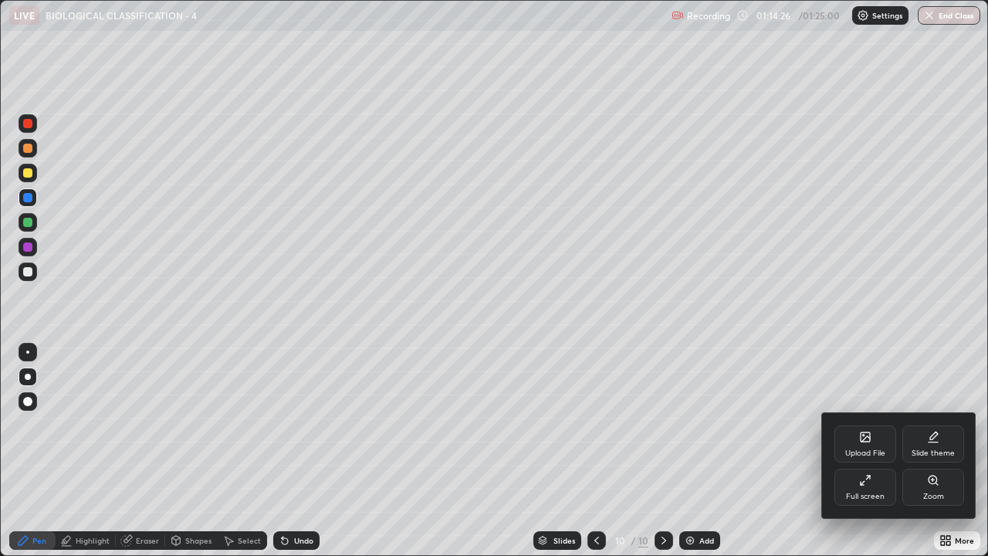
click at [868, 425] on div "Full screen" at bounding box center [865, 487] width 62 height 37
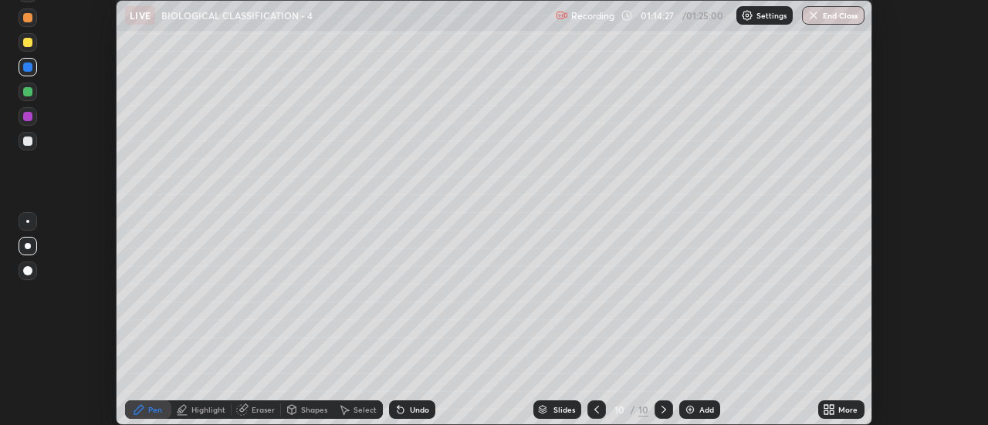
scroll to position [76763, 76200]
